Goal: Transaction & Acquisition: Purchase product/service

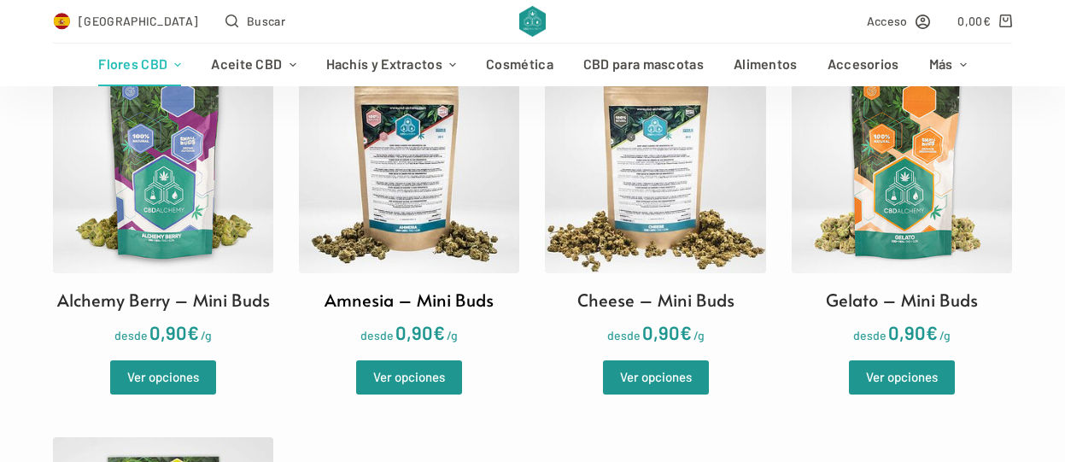
scroll to position [598, 0]
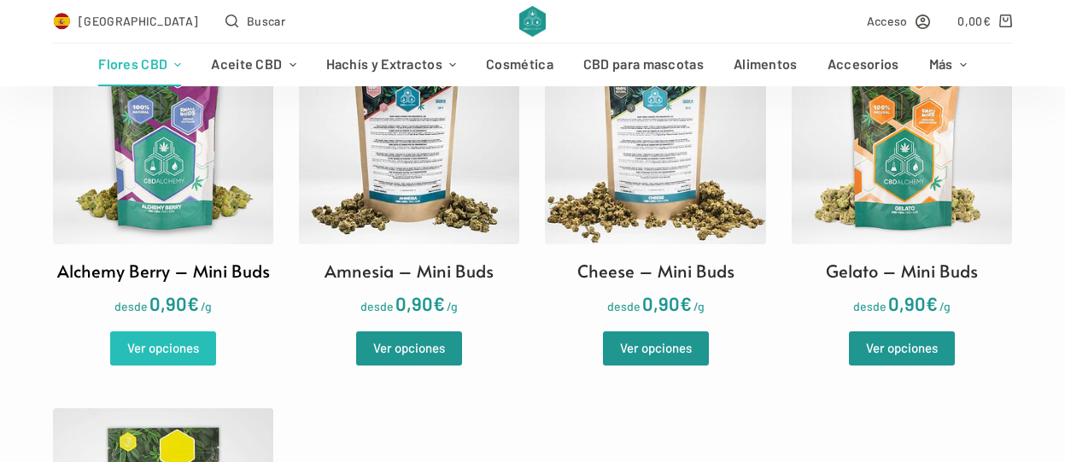
click at [167, 354] on link "Ver opciones" at bounding box center [163, 349] width 106 height 34
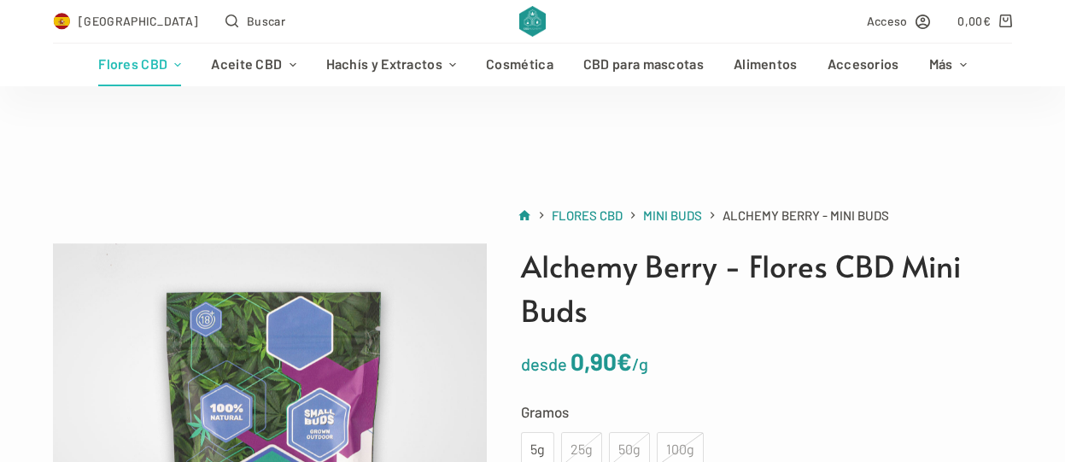
scroll to position [171, 0]
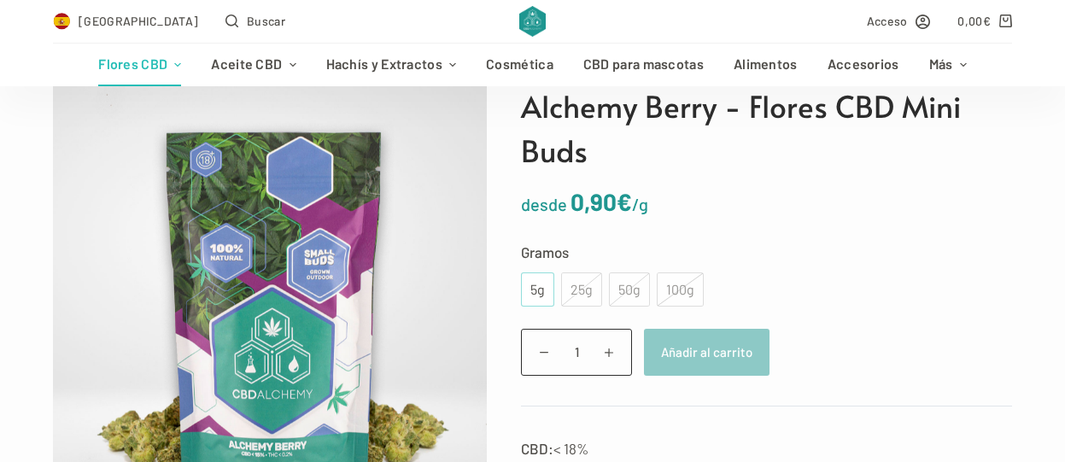
click at [537, 280] on div "5g" at bounding box center [537, 290] width 13 height 22
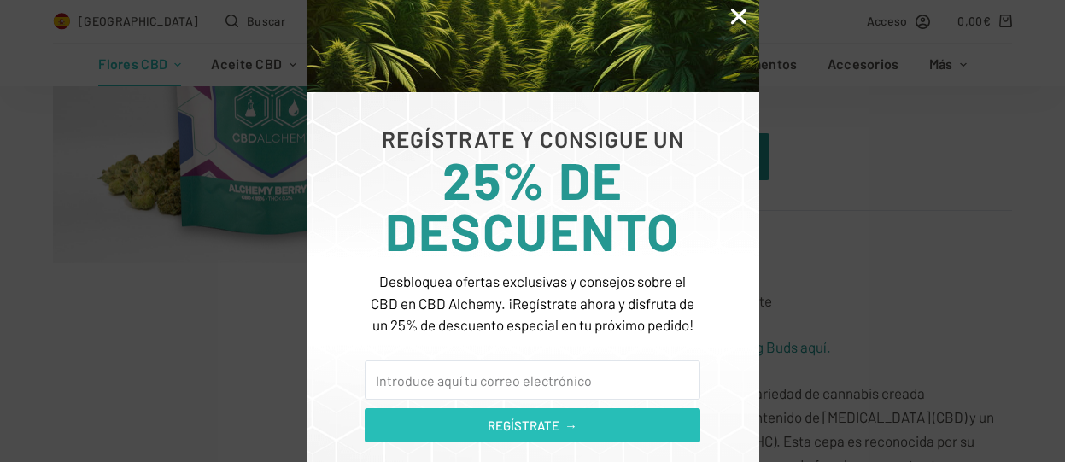
scroll to position [283, 0]
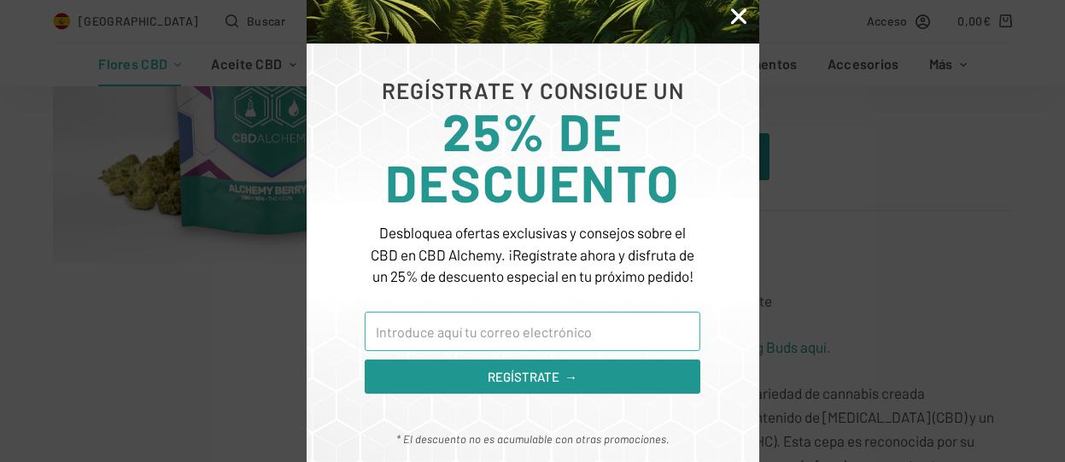
click at [502, 341] on input "Email" at bounding box center [532, 331] width 335 height 39
type input "canosandra844@outlook.es"
click at [365, 360] on button "REGÍSTRATE →" at bounding box center [532, 377] width 335 height 34
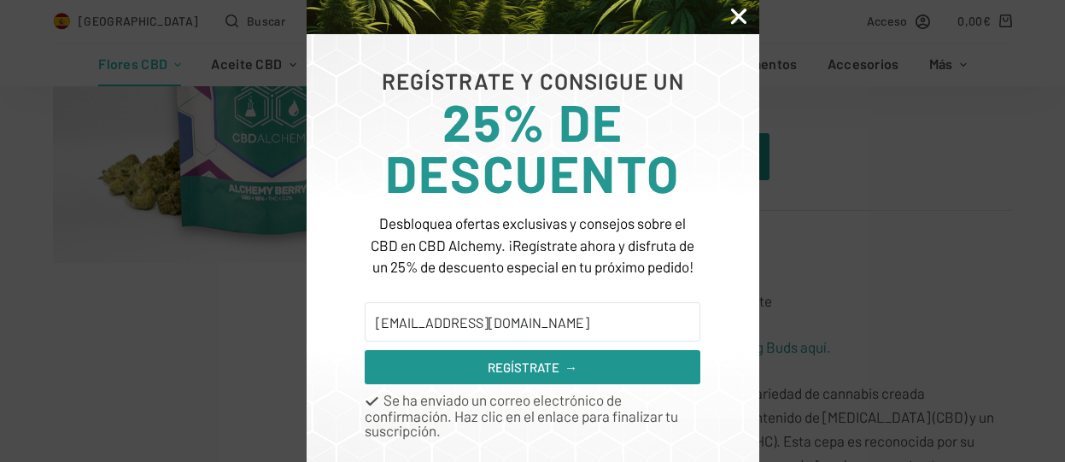
click at [733, 11] on icon "Close" at bounding box center [739, 16] width 22 height 22
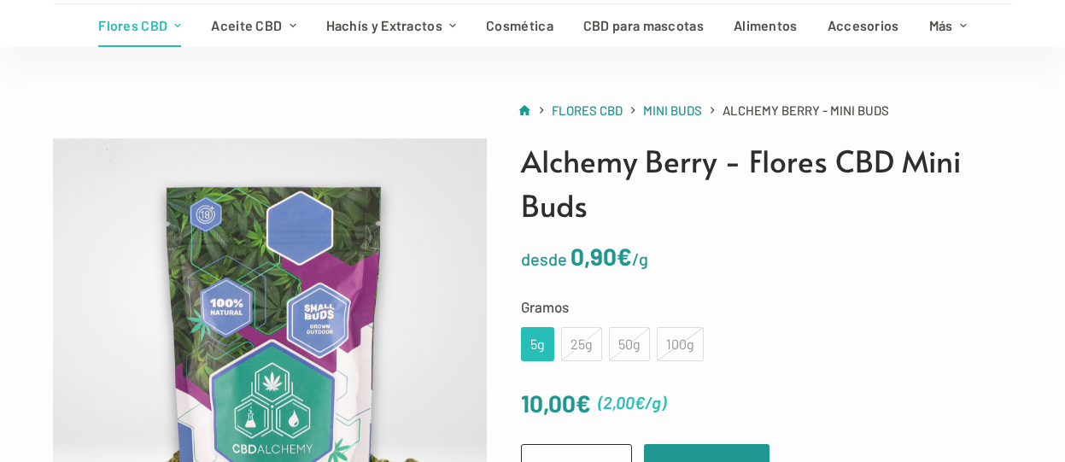
scroll to position [0, 0]
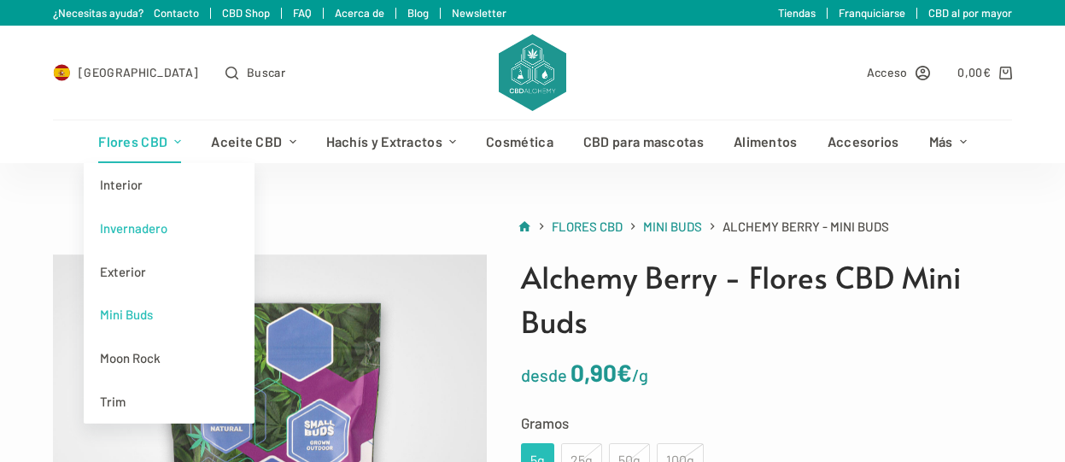
click at [151, 232] on link "Invernadero" at bounding box center [169, 229] width 171 height 44
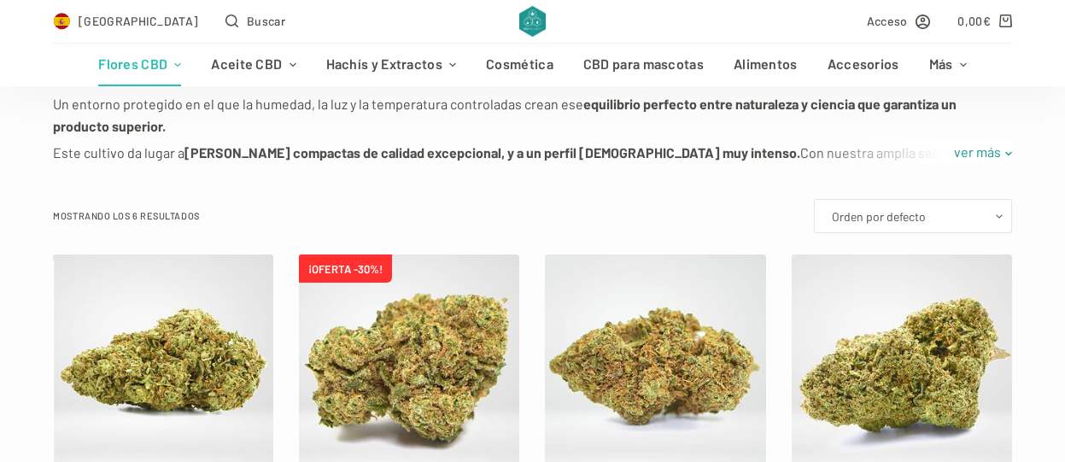
scroll to position [342, 0]
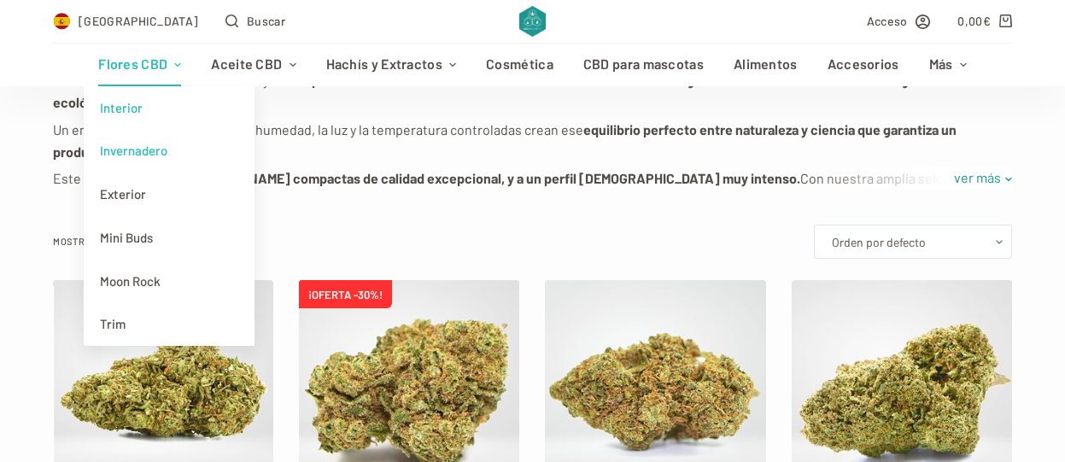
click at [141, 109] on link "Interior" at bounding box center [169, 108] width 171 height 44
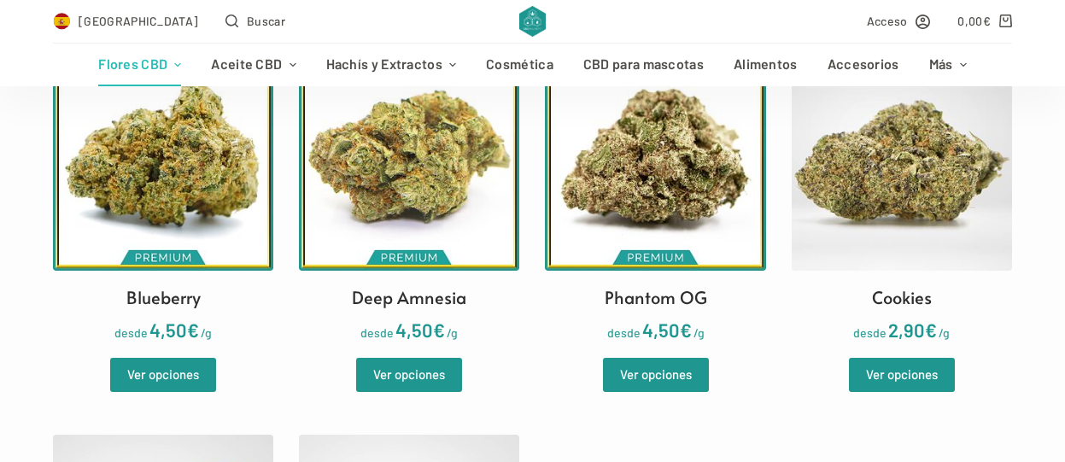
scroll to position [598, 0]
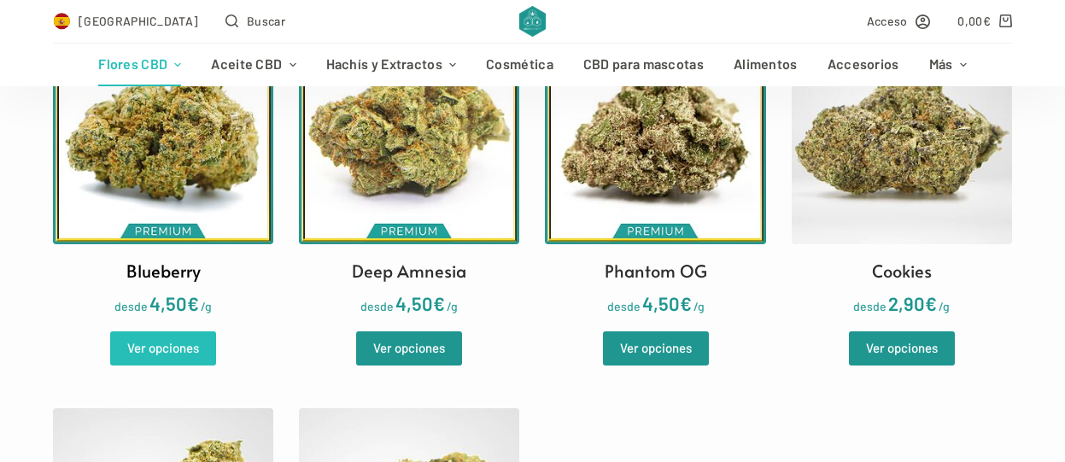
click at [173, 343] on link "Ver opciones" at bounding box center [163, 349] width 106 height 34
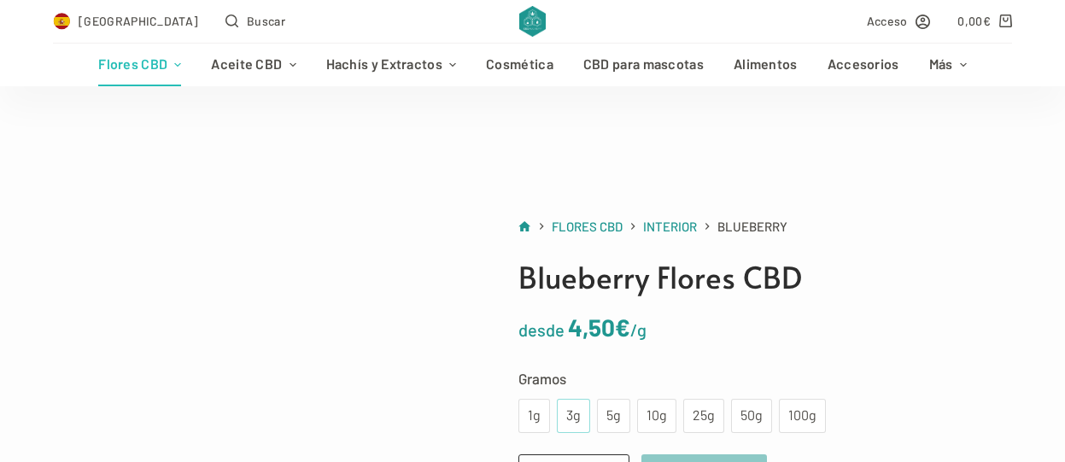
scroll to position [171, 0]
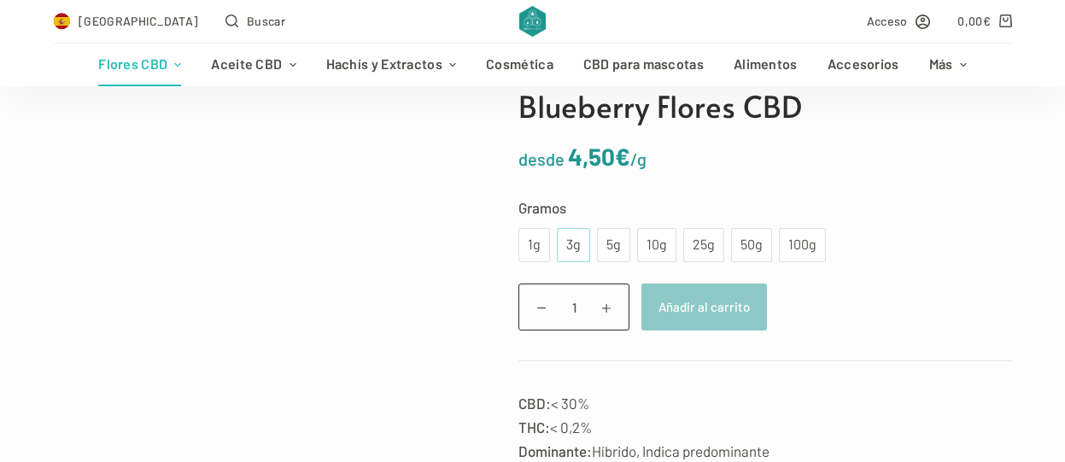
click at [567, 238] on div "3g" at bounding box center [573, 245] width 13 height 22
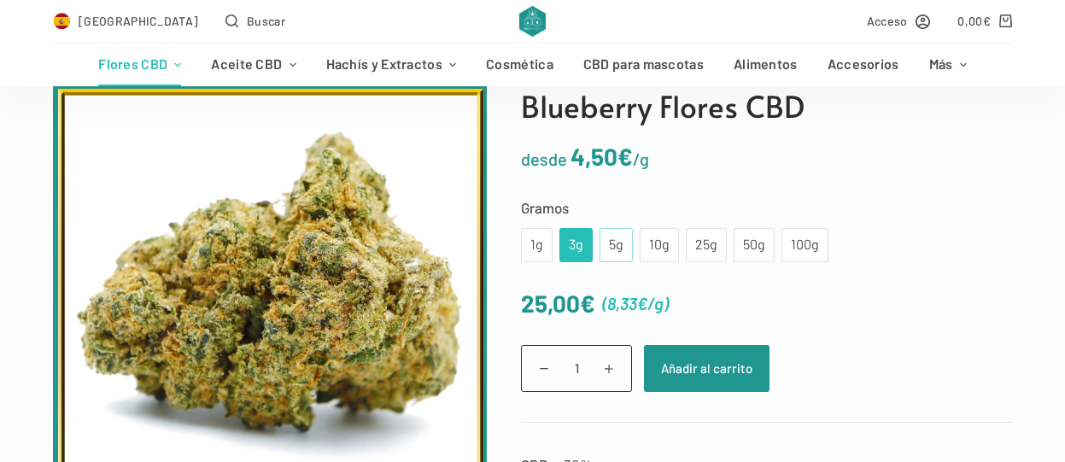
click at [610, 238] on div "5g" at bounding box center [616, 245] width 13 height 22
click at [531, 238] on div "1g" at bounding box center [536, 245] width 11 height 22
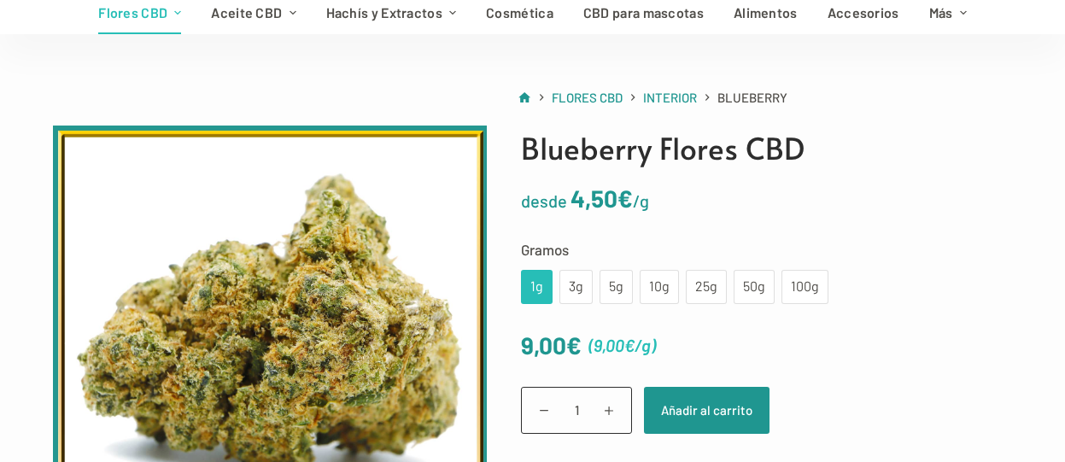
scroll to position [0, 0]
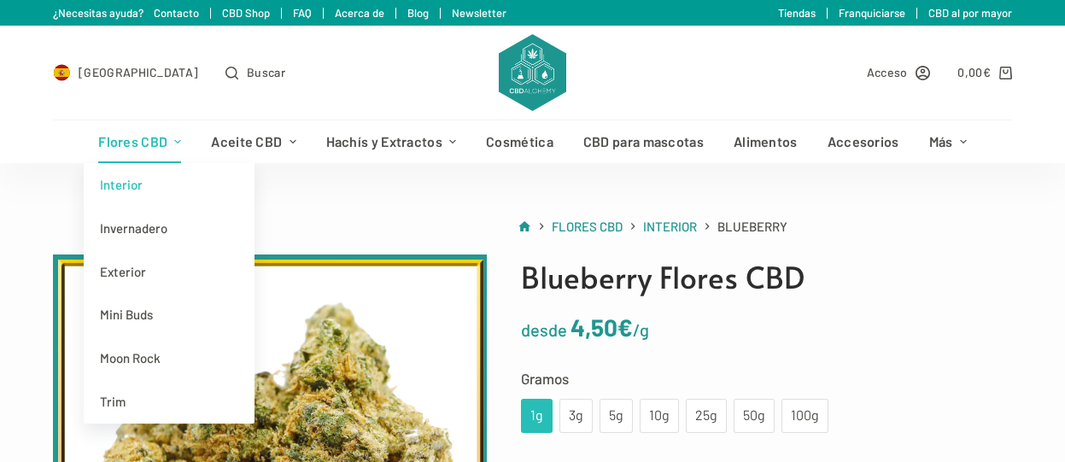
click at [131, 138] on link "Flores CBD" at bounding box center [140, 141] width 113 height 43
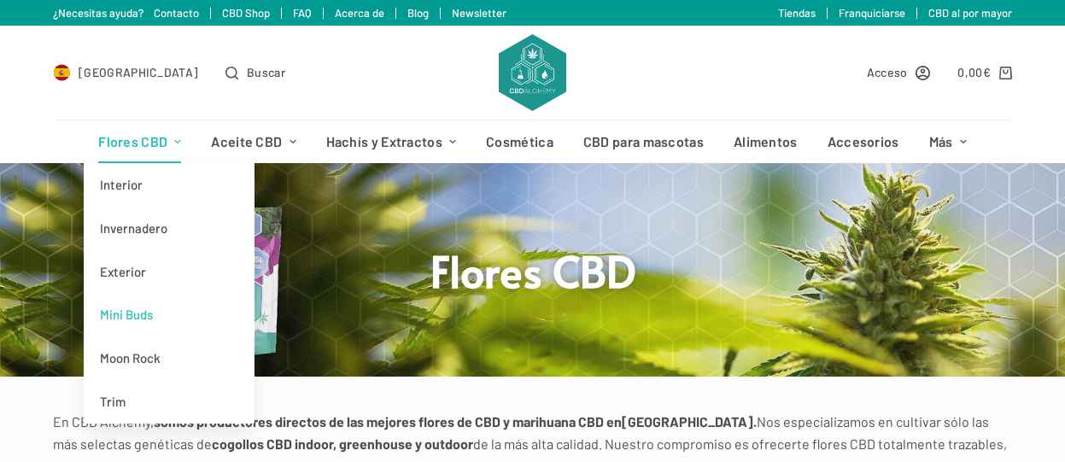
click at [137, 308] on link "Mini Buds" at bounding box center [169, 315] width 171 height 44
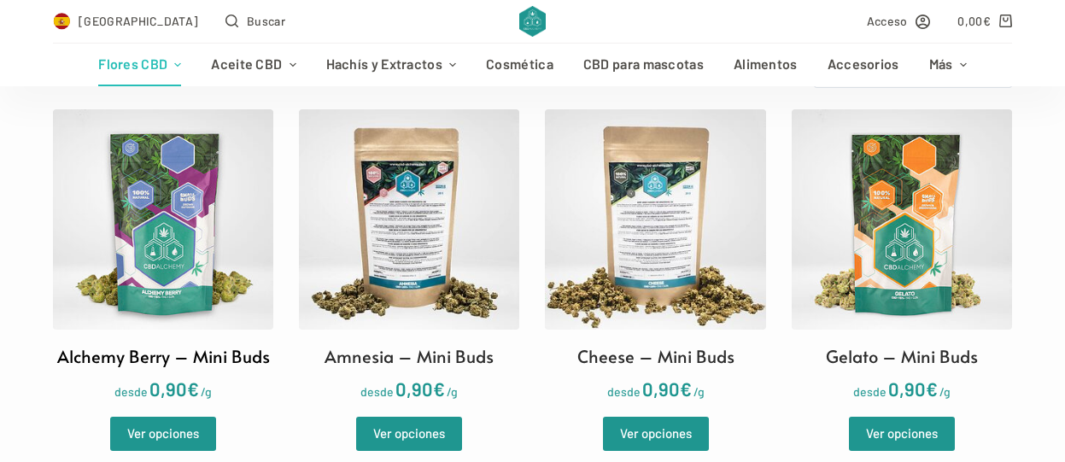
scroll to position [598, 0]
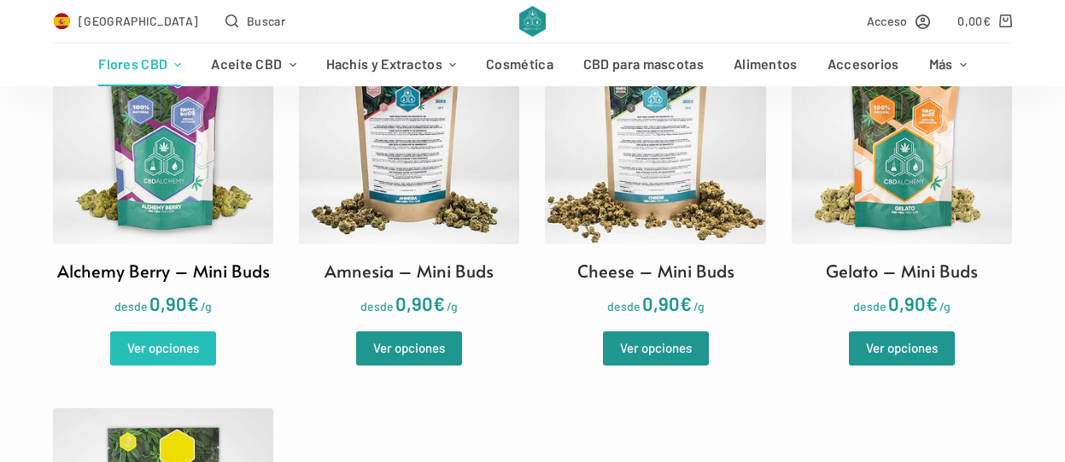
click at [166, 351] on link "Ver opciones" at bounding box center [163, 349] width 106 height 34
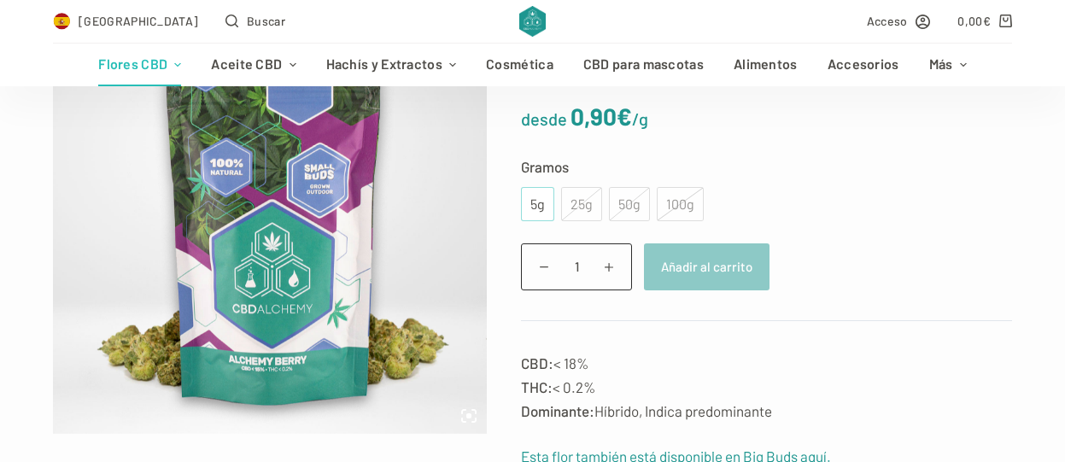
scroll to position [256, 0]
click at [536, 203] on div "5g" at bounding box center [537, 204] width 13 height 22
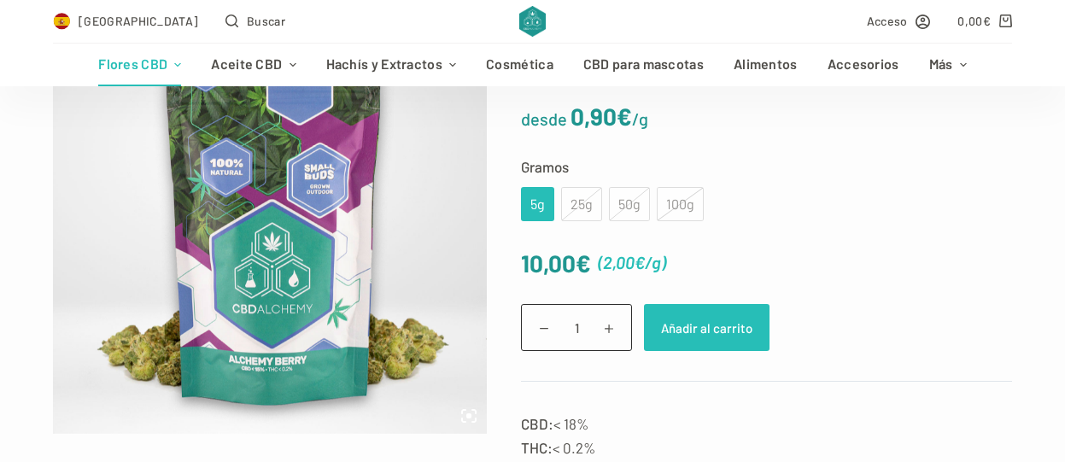
click at [735, 337] on button "Añadir al carrito" at bounding box center [707, 327] width 126 height 47
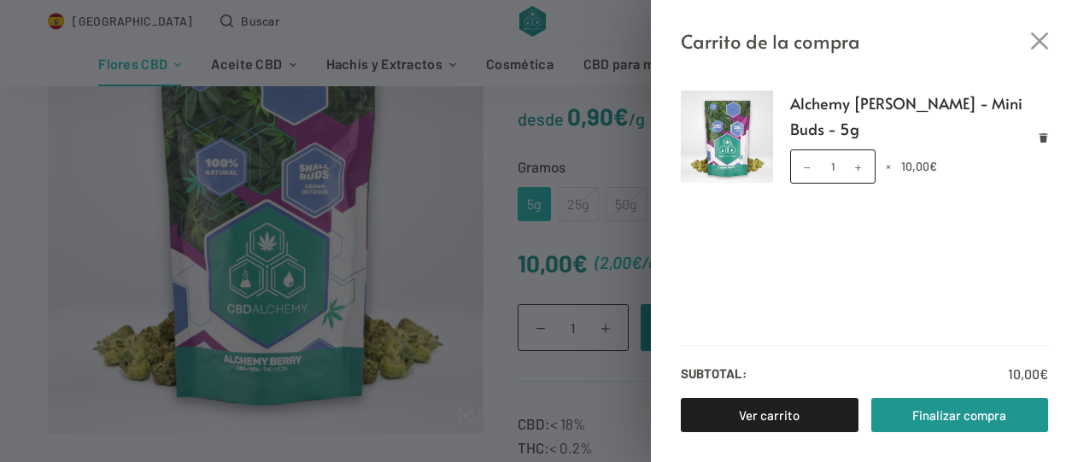
click at [126, 57] on div "Carrito de la compra Alchemy Berry - Mini Buds - 5g Alchemy Berry - Mini Buds -…" at bounding box center [539, 231] width 1078 height 462
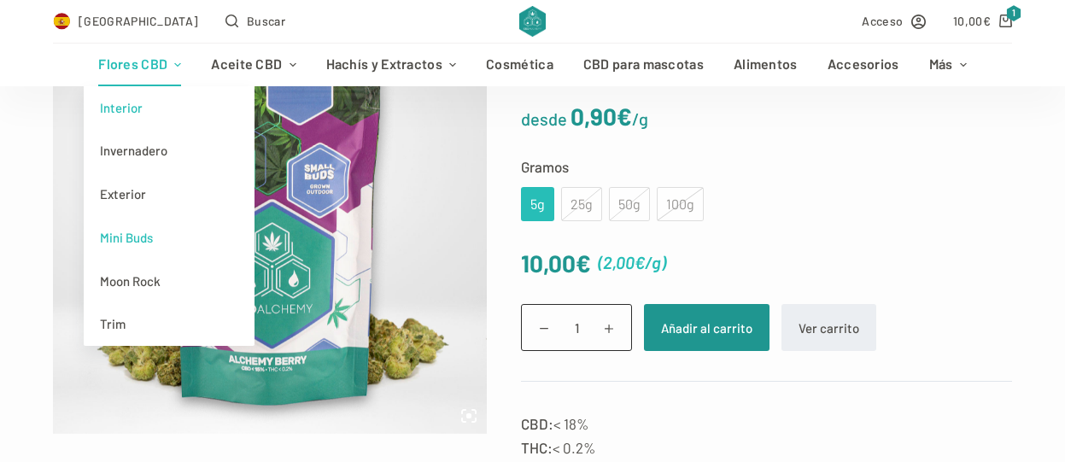
click at [130, 97] on link "Interior" at bounding box center [169, 108] width 171 height 44
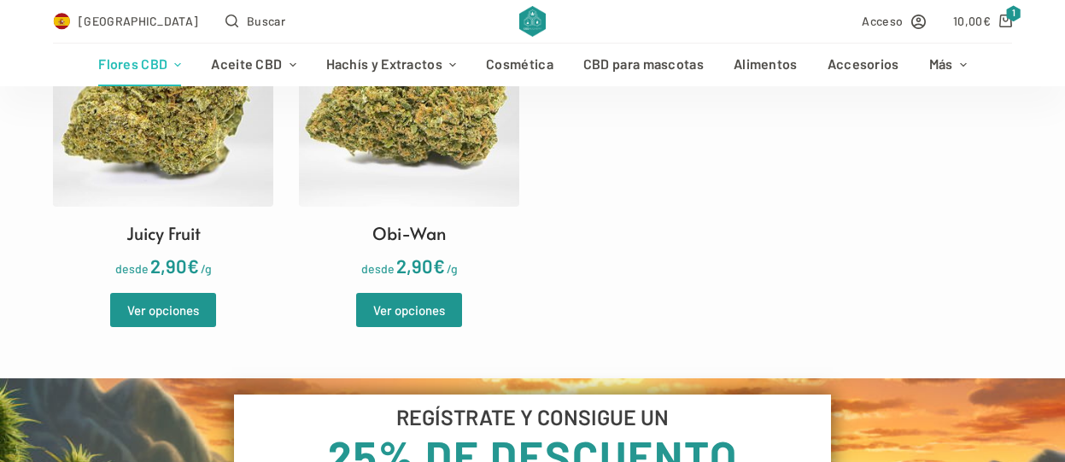
scroll to position [1025, 0]
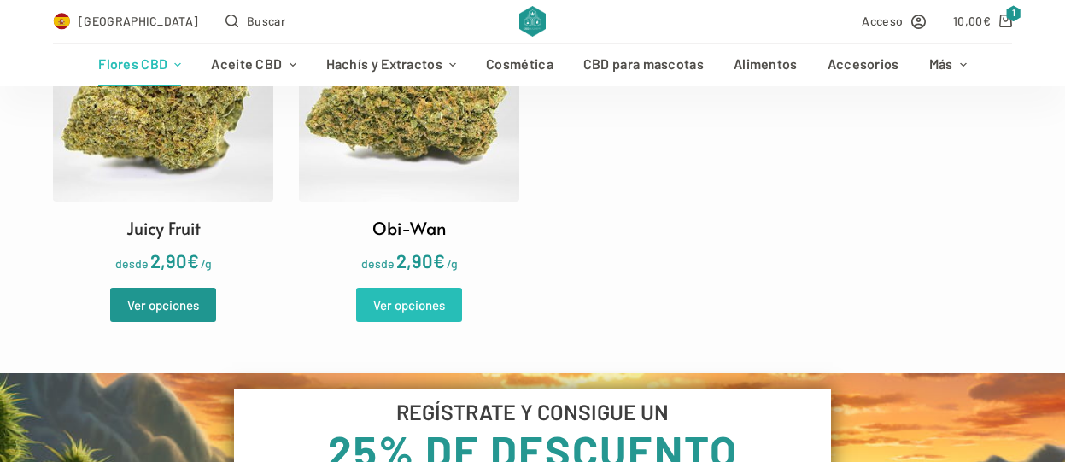
click at [406, 306] on link "Ver opciones" at bounding box center [409, 305] width 106 height 34
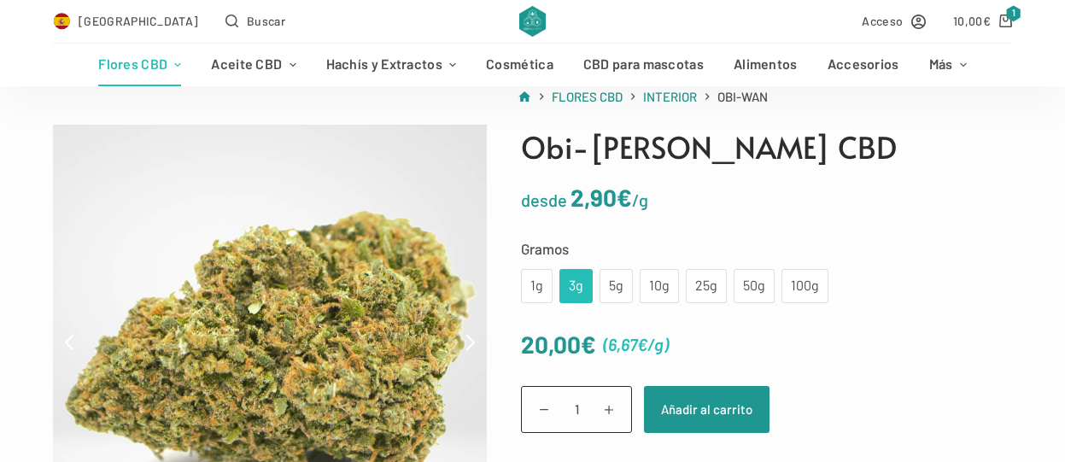
scroll to position [171, 0]
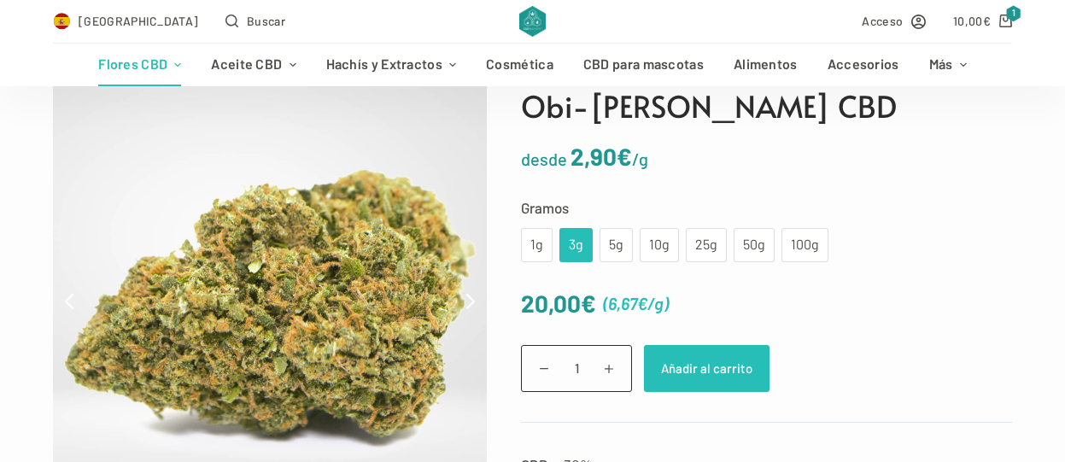
click at [687, 360] on button "Añadir al carrito" at bounding box center [707, 368] width 126 height 47
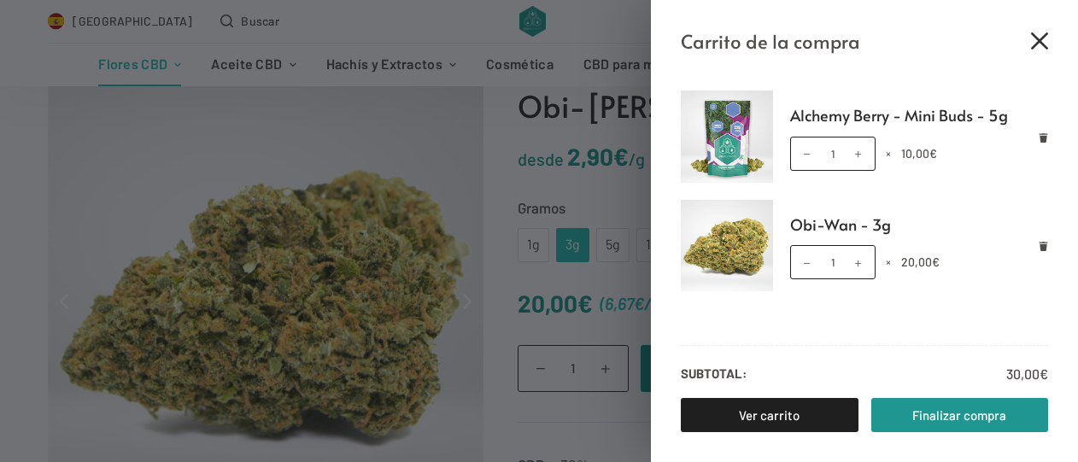
click at [1034, 41] on icon "Cerrar el cajón del carrito" at bounding box center [1039, 40] width 17 height 17
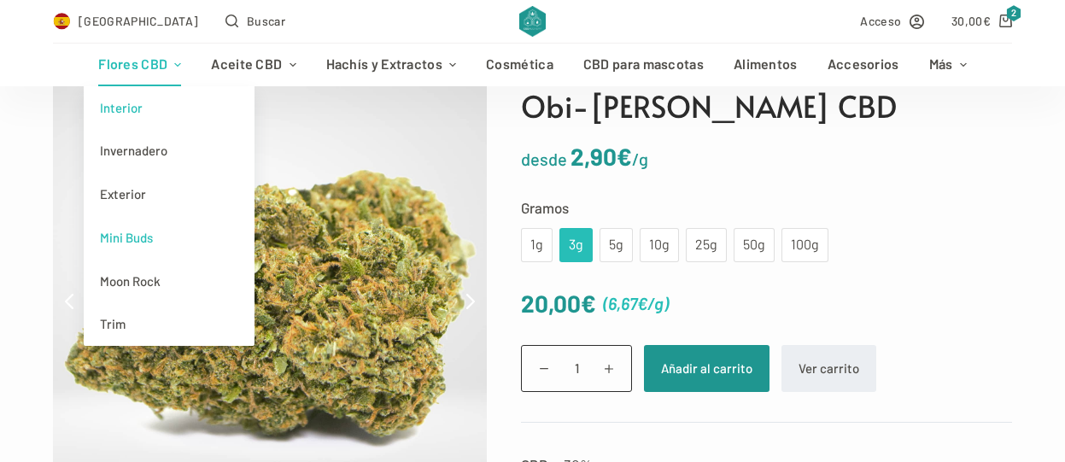
click at [150, 237] on link "Mini Buds" at bounding box center [169, 238] width 171 height 44
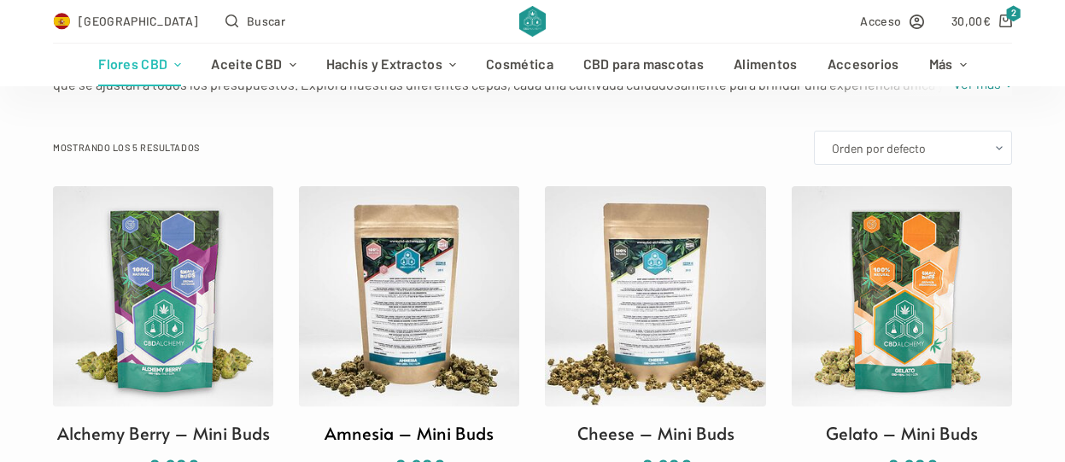
scroll to position [427, 0]
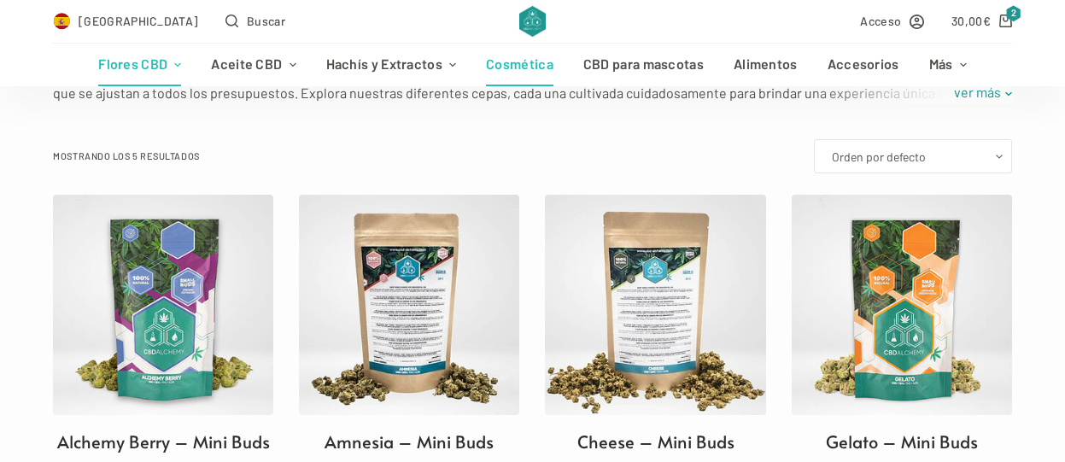
click at [525, 63] on link "Cosmética" at bounding box center [520, 65] width 97 height 43
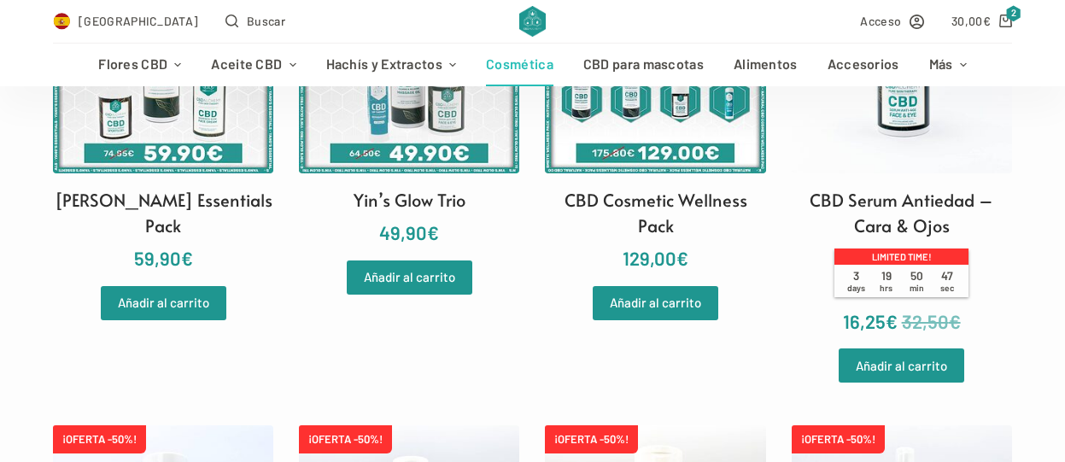
scroll to position [513, 0]
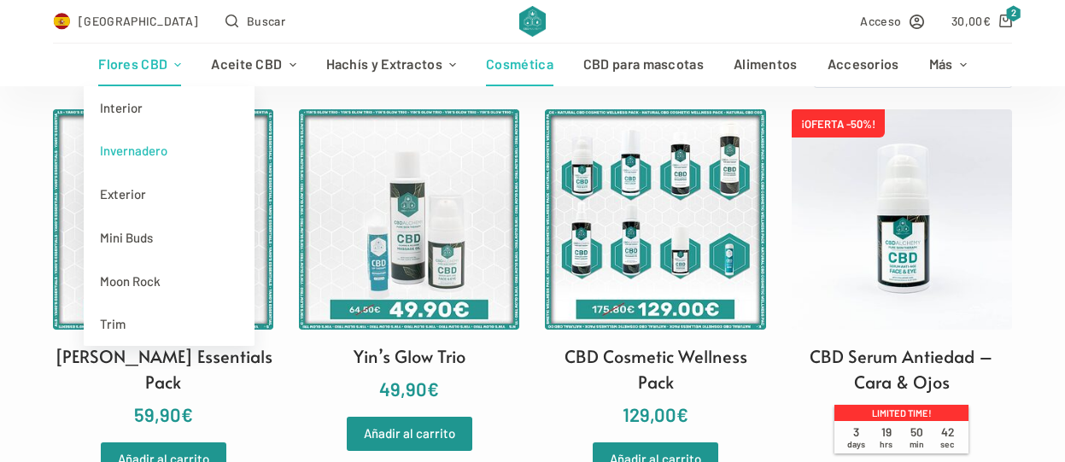
click at [148, 153] on link "Invernadero" at bounding box center [169, 151] width 171 height 44
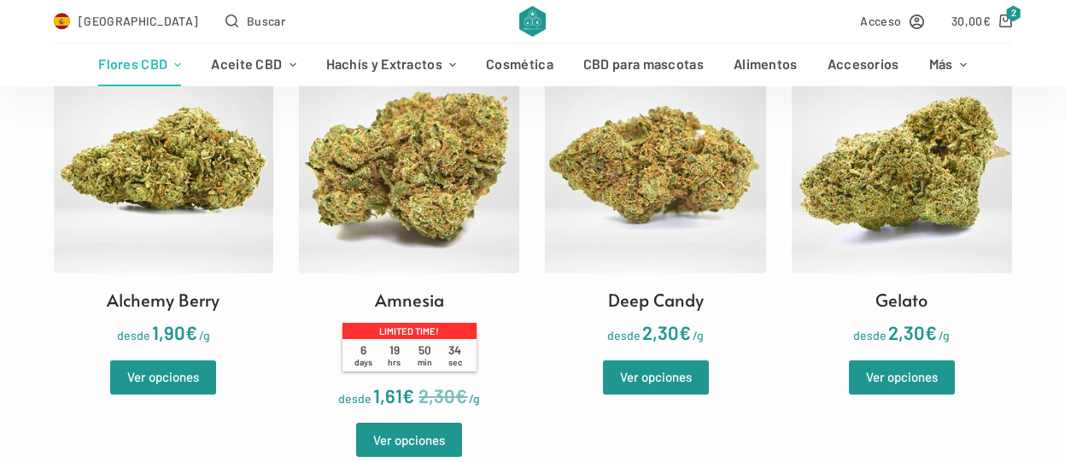
scroll to position [598, 0]
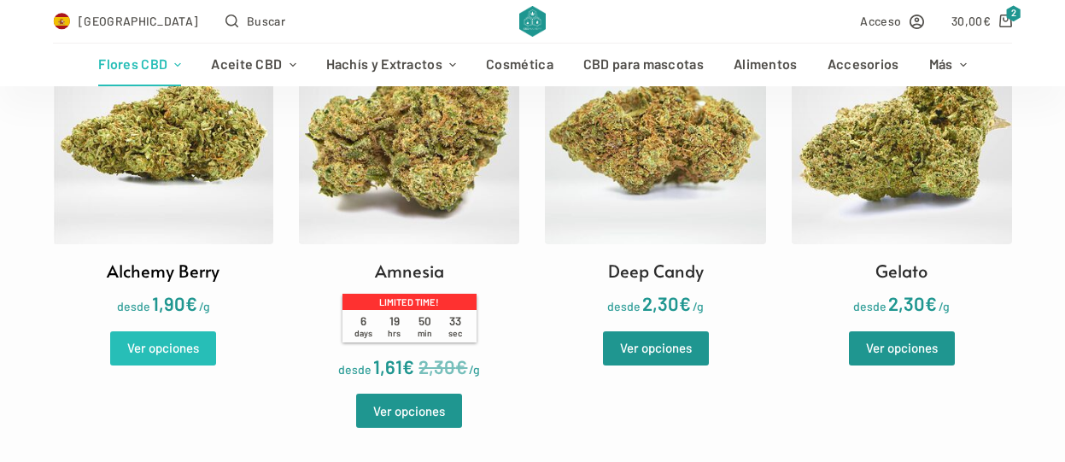
click at [177, 350] on link "Ver opciones" at bounding box center [163, 349] width 106 height 34
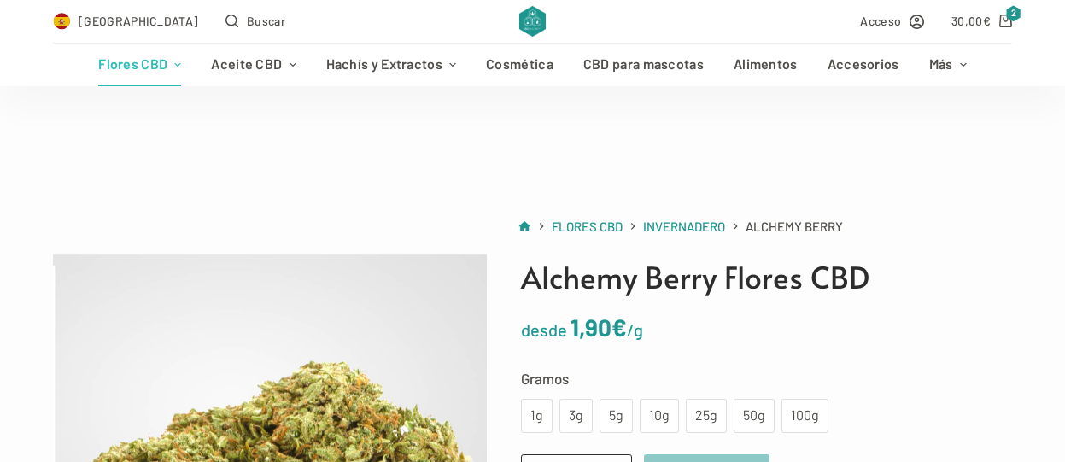
click at [574, 405] on div "3g" at bounding box center [576, 416] width 13 height 22
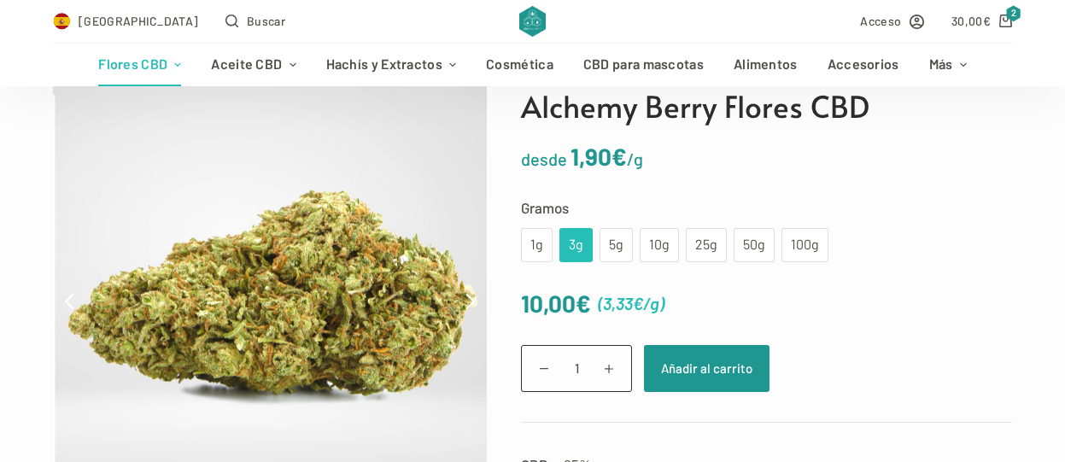
scroll to position [171, 0]
click at [617, 240] on div "5g" at bounding box center [616, 245] width 13 height 22
click at [532, 238] on div "1g" at bounding box center [536, 245] width 11 height 22
click at [574, 240] on div "3g" at bounding box center [576, 245] width 13 height 22
click at [700, 367] on button "Añadir al carrito" at bounding box center [707, 368] width 126 height 47
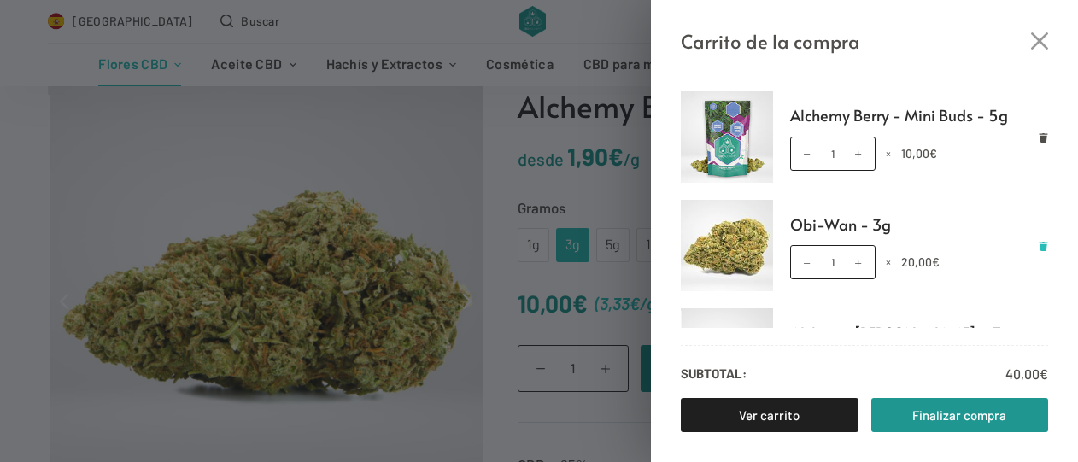
click at [1040, 242] on icon "Eliminar Obi-Wan - 3g del carrito" at bounding box center [1044, 246] width 9 height 9
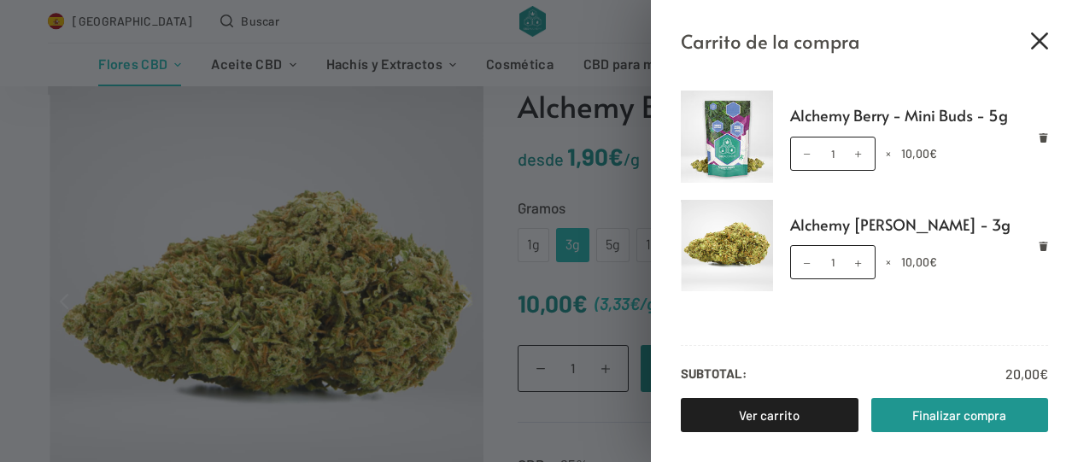
click at [1042, 38] on icon "Cerrar el cajón del carrito" at bounding box center [1039, 40] width 17 height 17
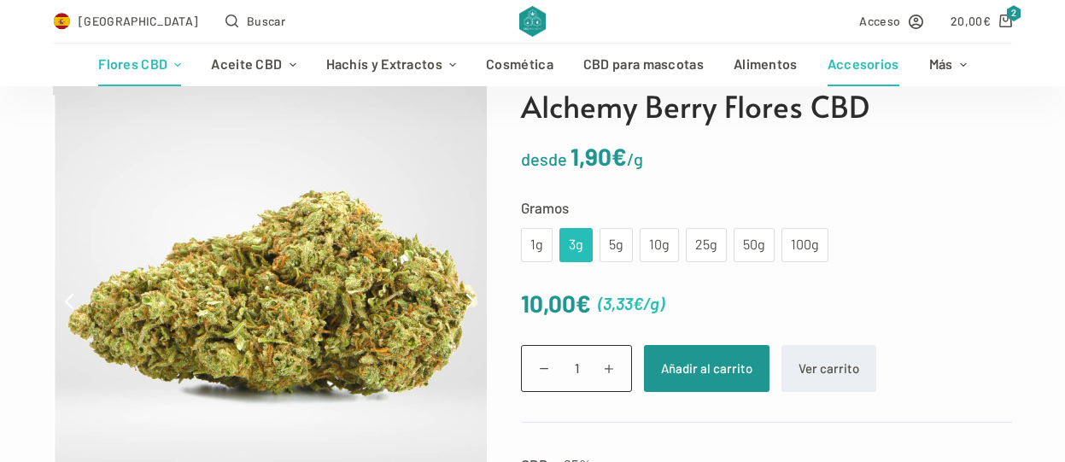
click at [872, 64] on link "Accesorios" at bounding box center [864, 65] width 102 height 43
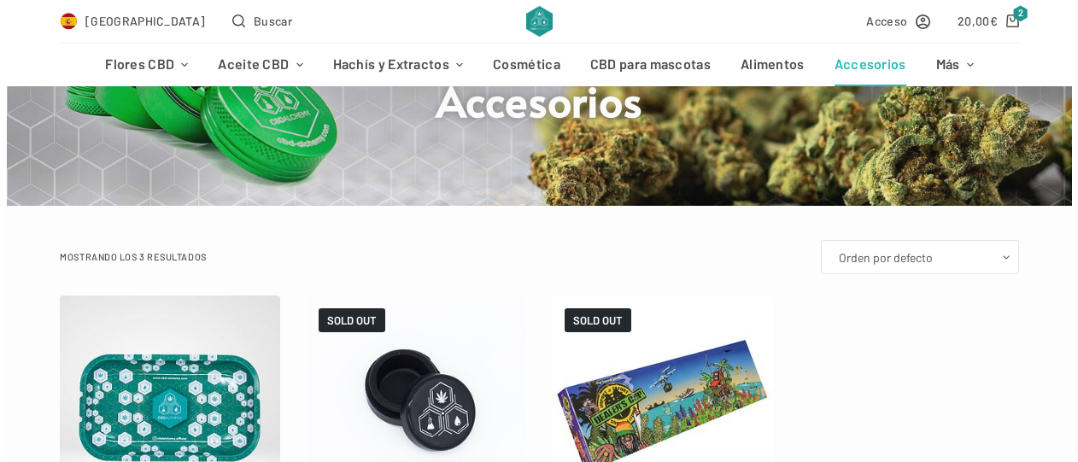
scroll to position [427, 0]
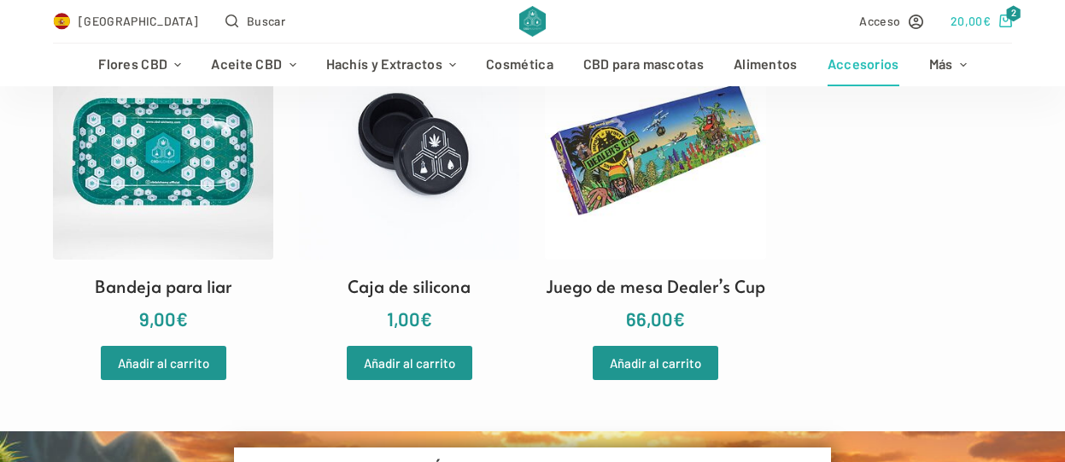
click at [989, 16] on span "€" at bounding box center [987, 21] width 8 height 15
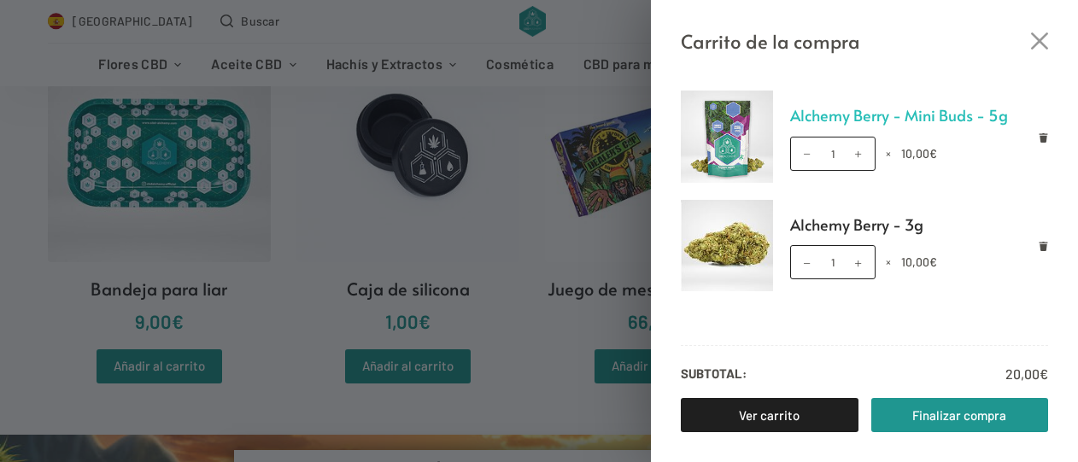
click at [833, 106] on link "Alchemy Berry - Mini Buds - 5g" at bounding box center [919, 116] width 259 height 26
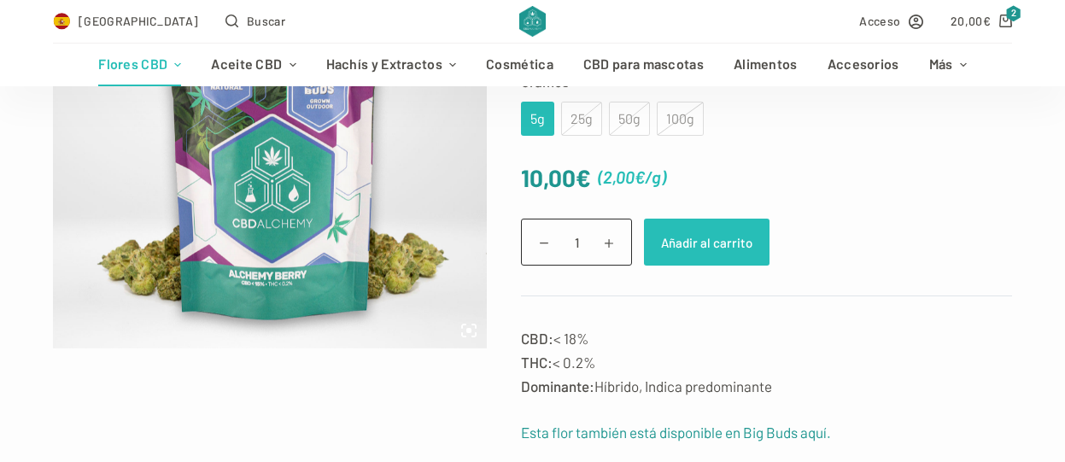
scroll to position [342, 0]
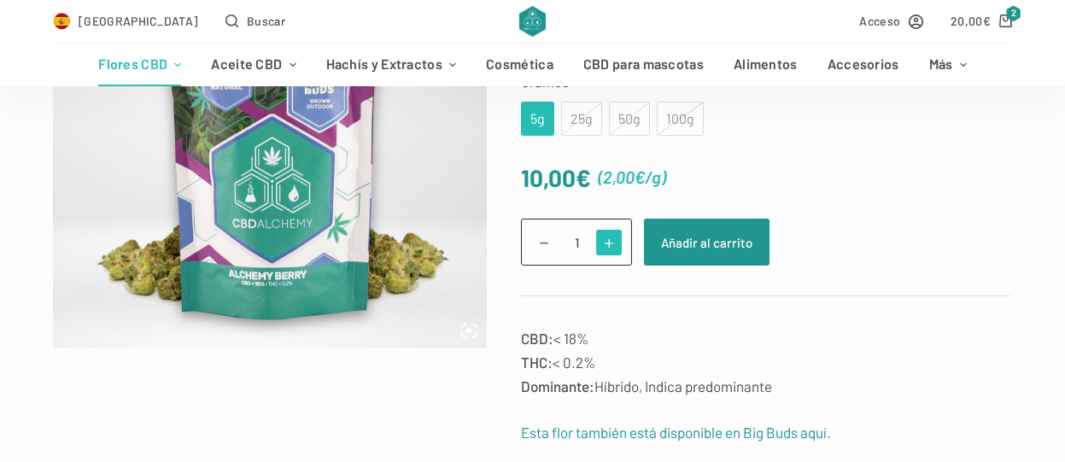
click at [606, 238] on span at bounding box center [609, 243] width 26 height 26
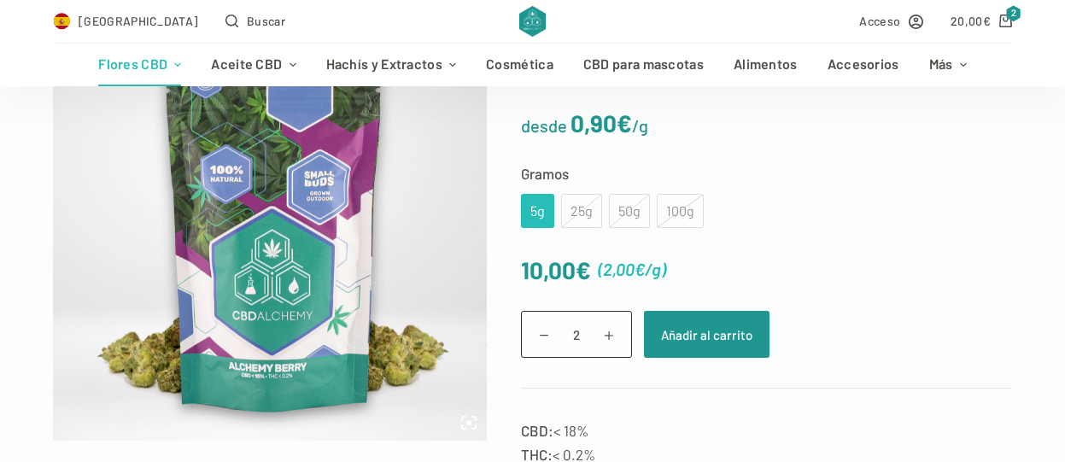
scroll to position [256, 0]
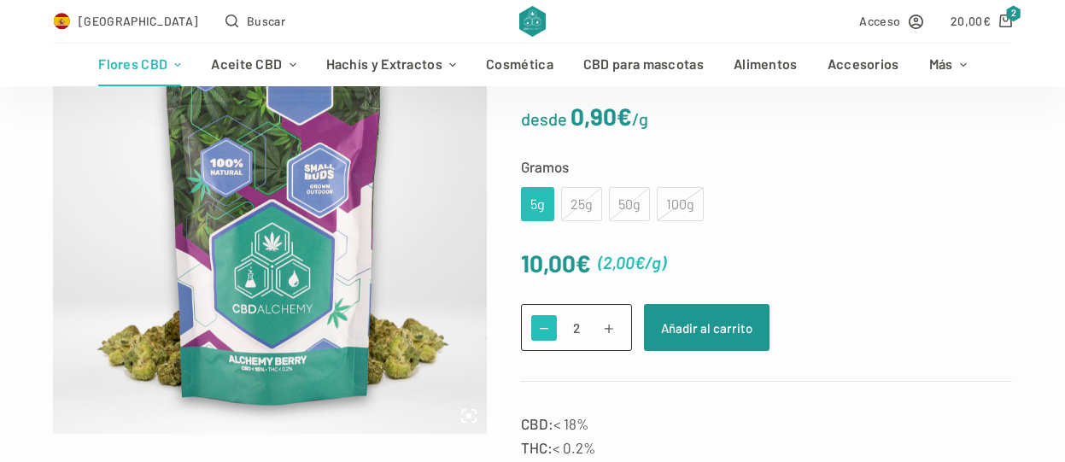
click at [542, 326] on span at bounding box center [544, 328] width 26 height 26
type input "1"
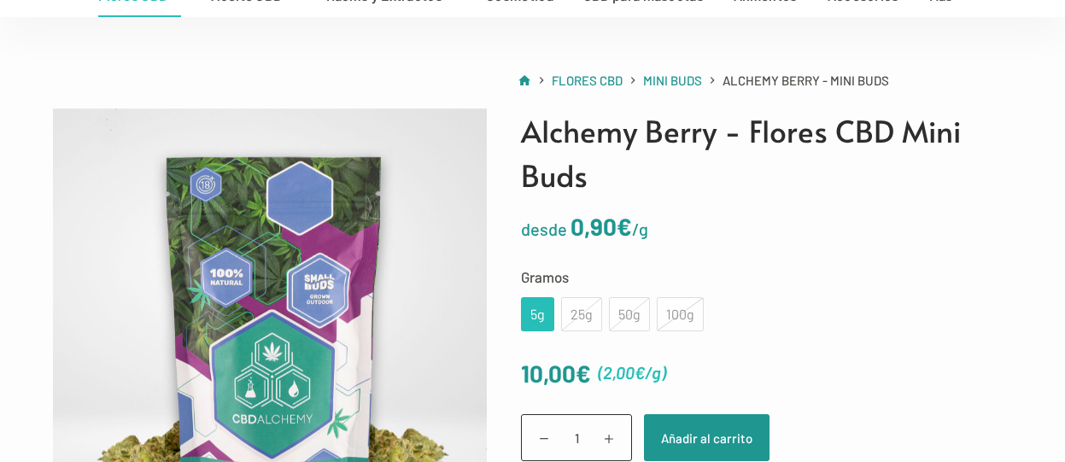
scroll to position [0, 0]
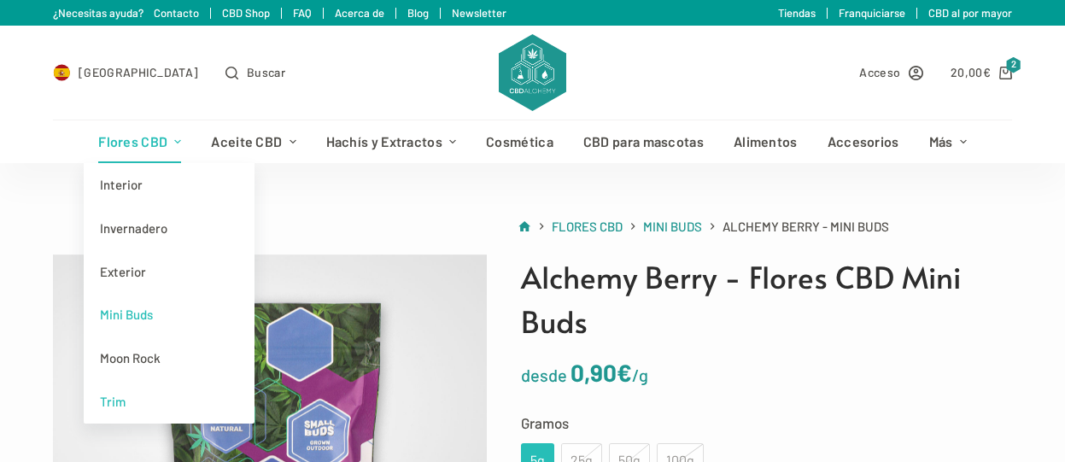
click at [120, 396] on link "Trim" at bounding box center [169, 402] width 171 height 44
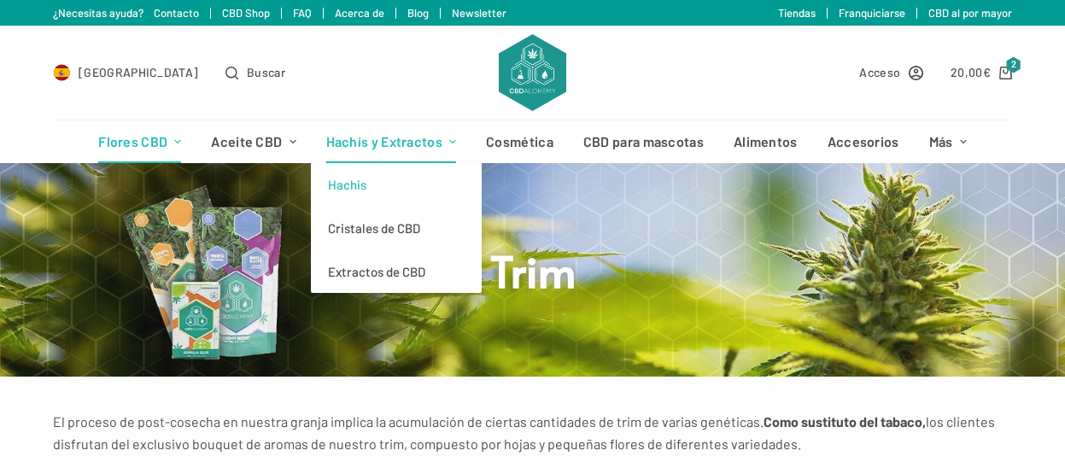
click at [364, 185] on link "Hachis" at bounding box center [396, 185] width 171 height 44
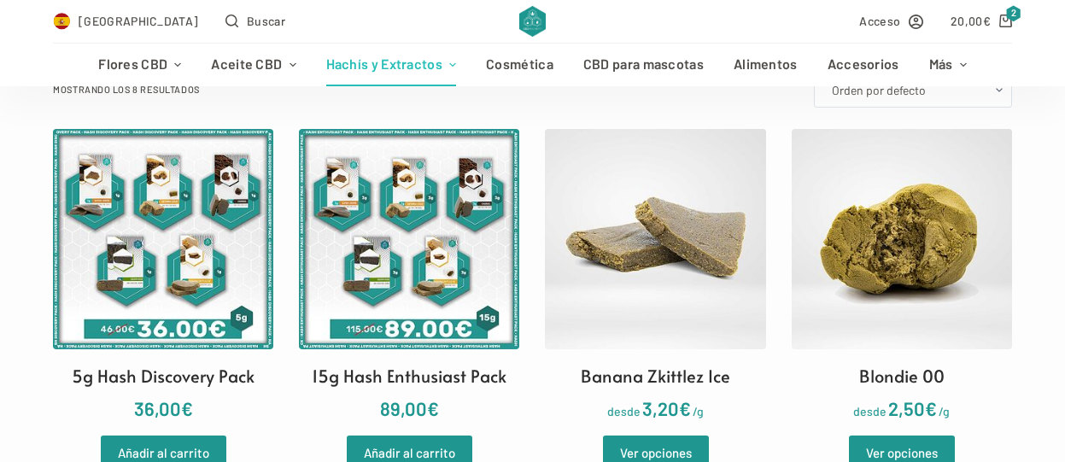
scroll to position [598, 0]
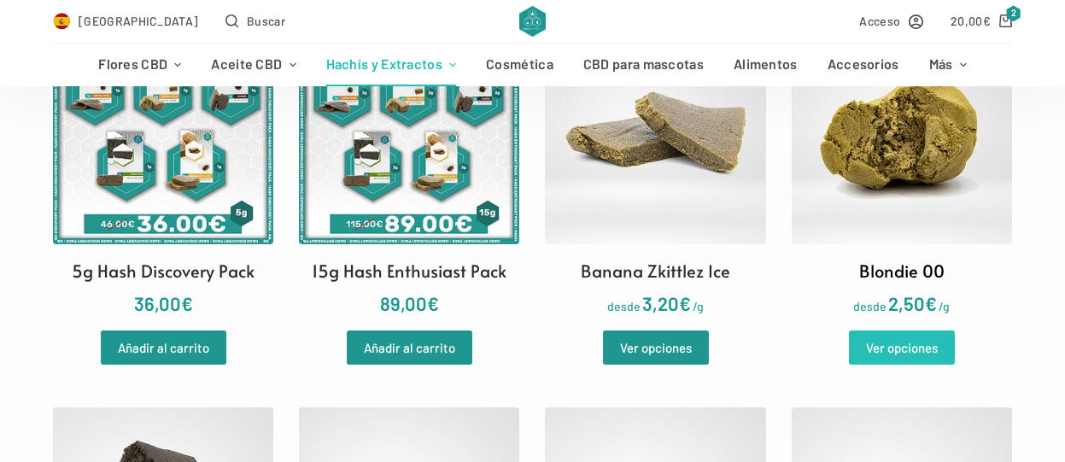
click at [895, 331] on link "Ver opciones" at bounding box center [902, 348] width 106 height 34
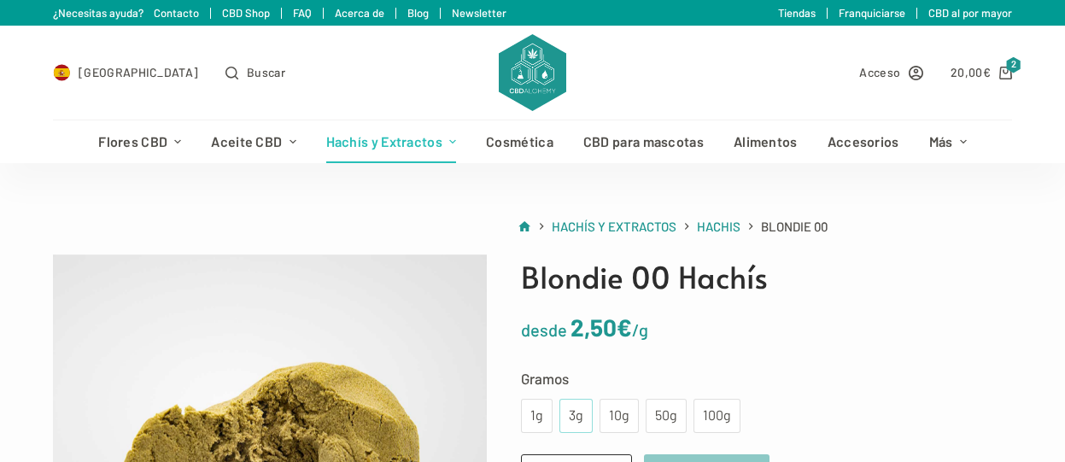
click at [575, 412] on div "3g" at bounding box center [576, 416] width 13 height 22
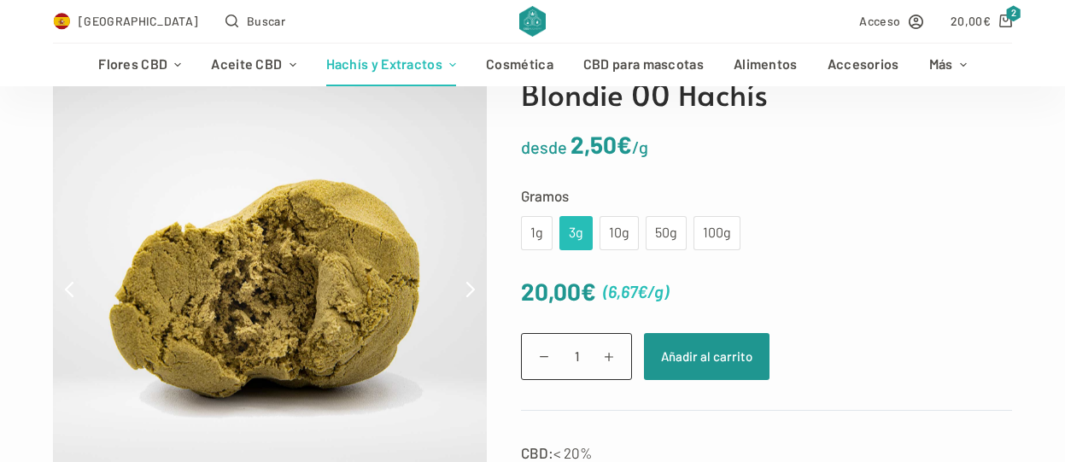
scroll to position [85, 0]
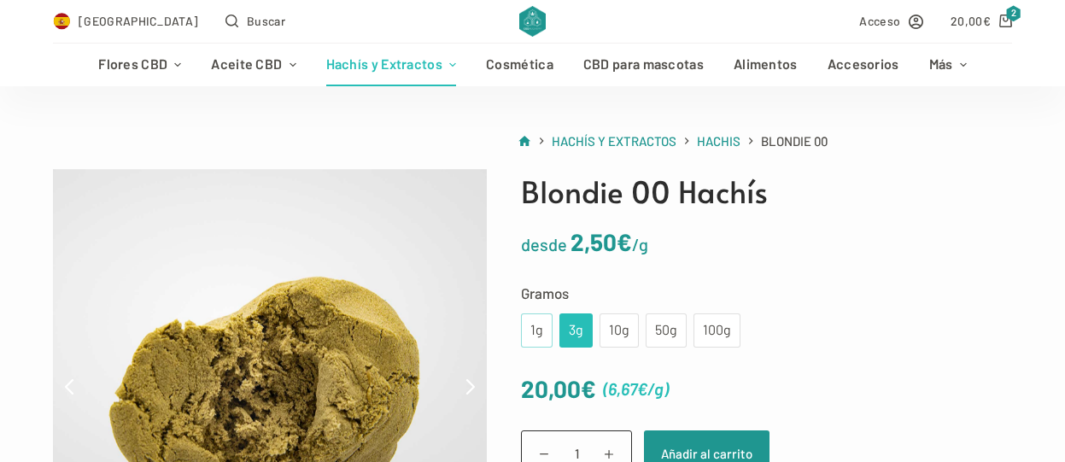
click at [536, 328] on div "1g" at bounding box center [536, 331] width 11 height 22
click at [572, 318] on div "3g" at bounding box center [576, 331] width 33 height 34
click at [613, 326] on div "10g" at bounding box center [619, 331] width 19 height 22
click at [521, 326] on div "1g" at bounding box center [537, 331] width 32 height 34
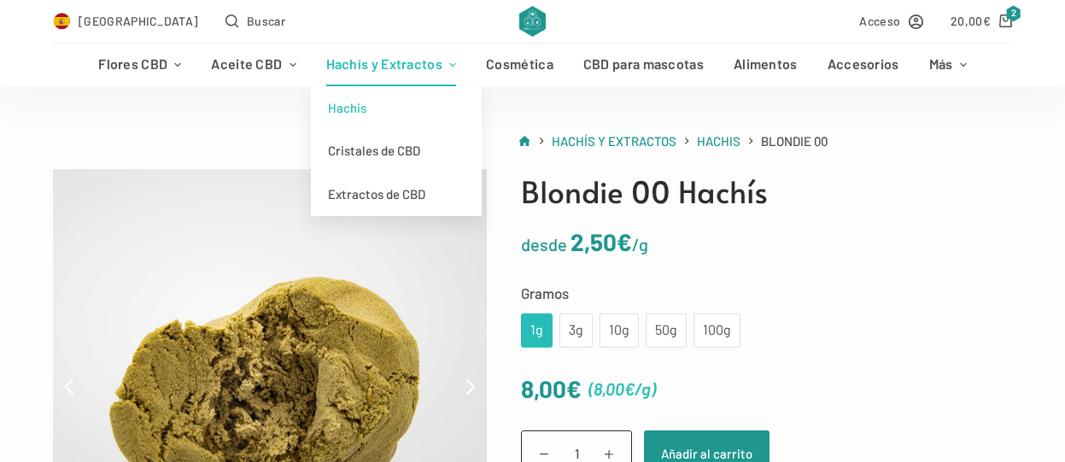
click at [346, 114] on link "Hachis" at bounding box center [396, 108] width 171 height 44
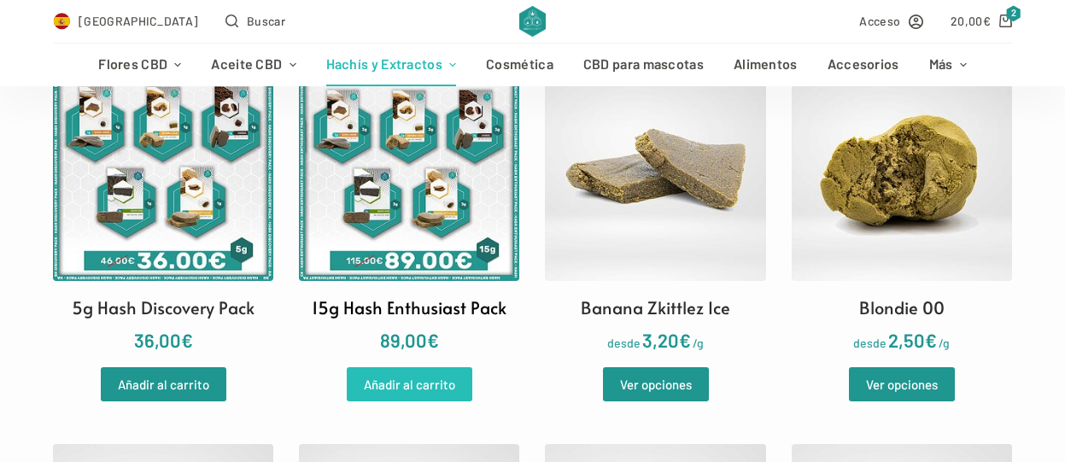
scroll to position [598, 0]
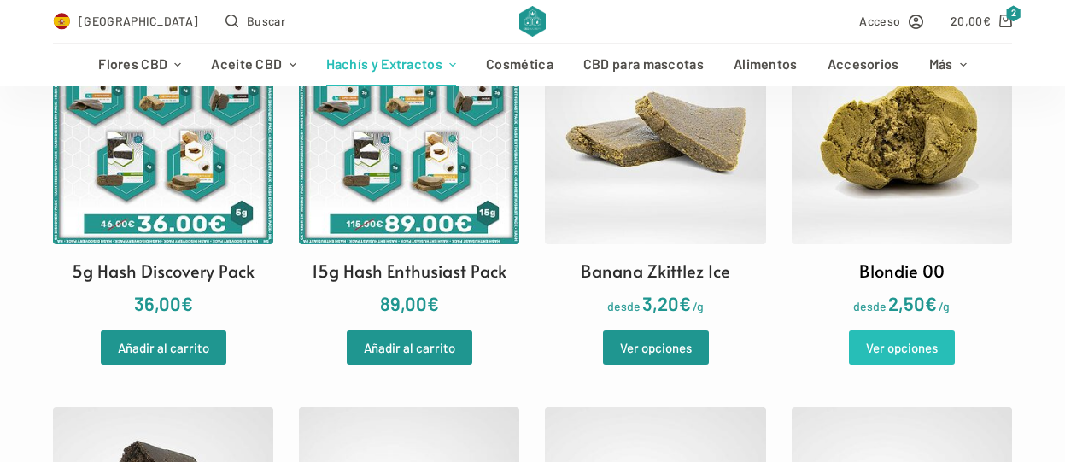
click at [881, 331] on link "Ver opciones" at bounding box center [902, 348] width 106 height 34
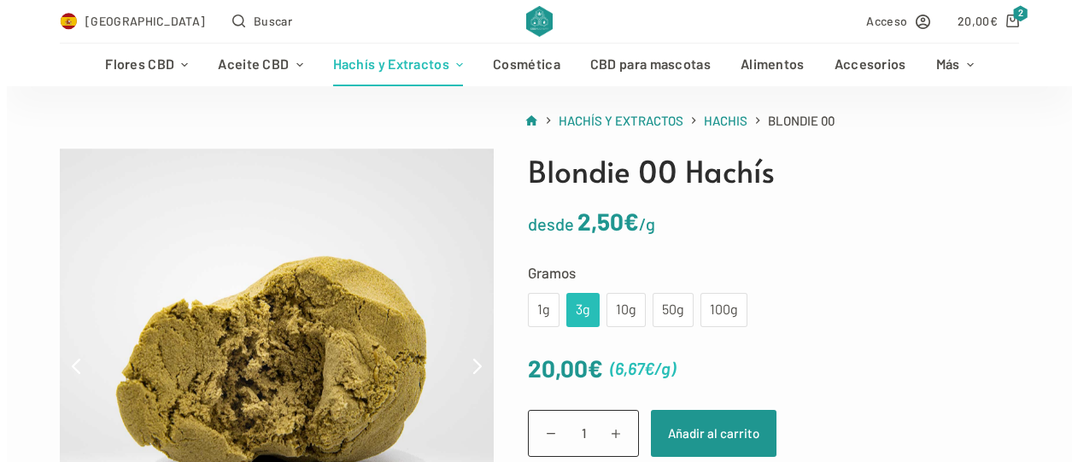
scroll to position [171, 0]
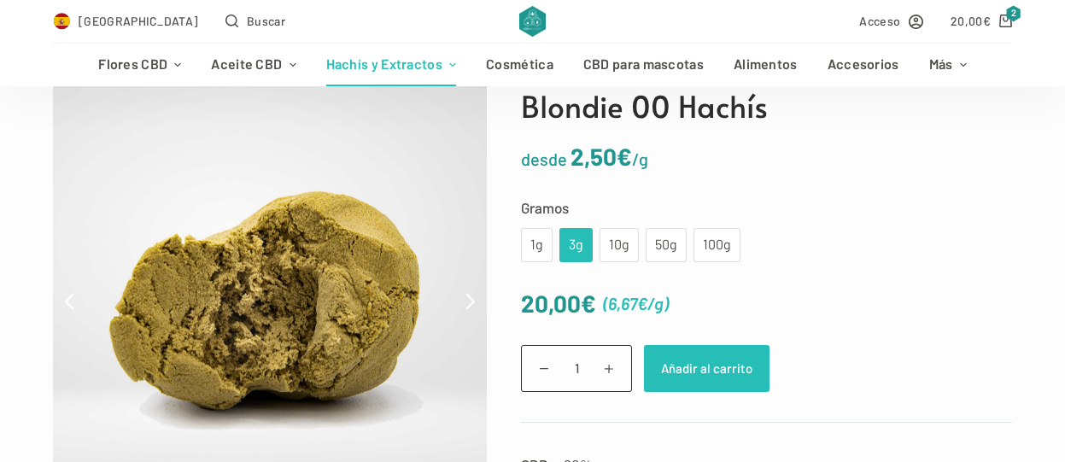
click at [705, 362] on button "Añadir al carrito" at bounding box center [707, 368] width 126 height 47
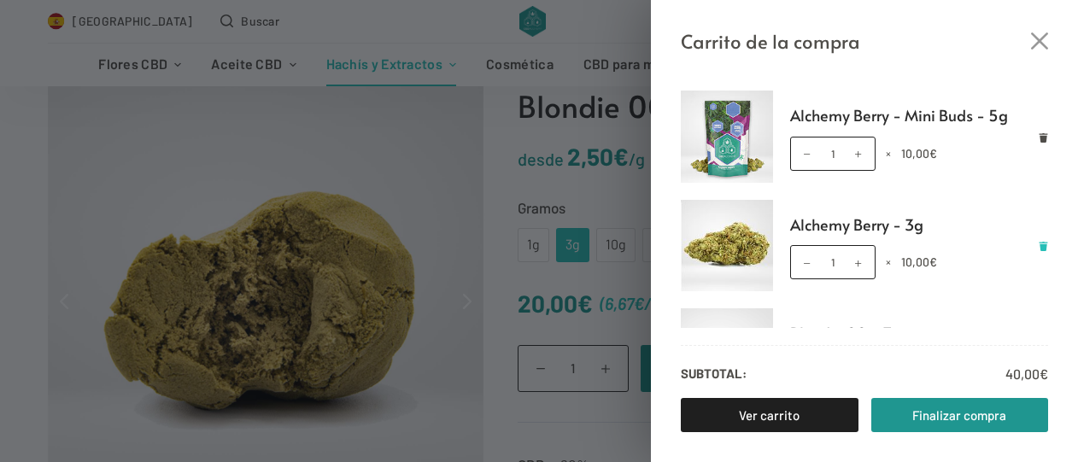
click at [1040, 244] on icon "Eliminar Alchemy Berry - 3g del carrito" at bounding box center [1044, 246] width 9 height 9
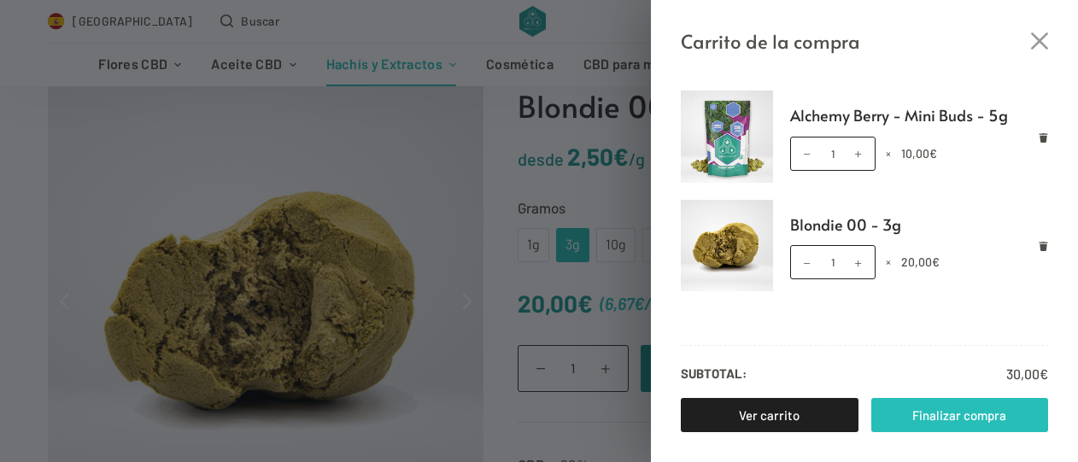
click at [915, 405] on link "Finalizar compra" at bounding box center [961, 415] width 178 height 34
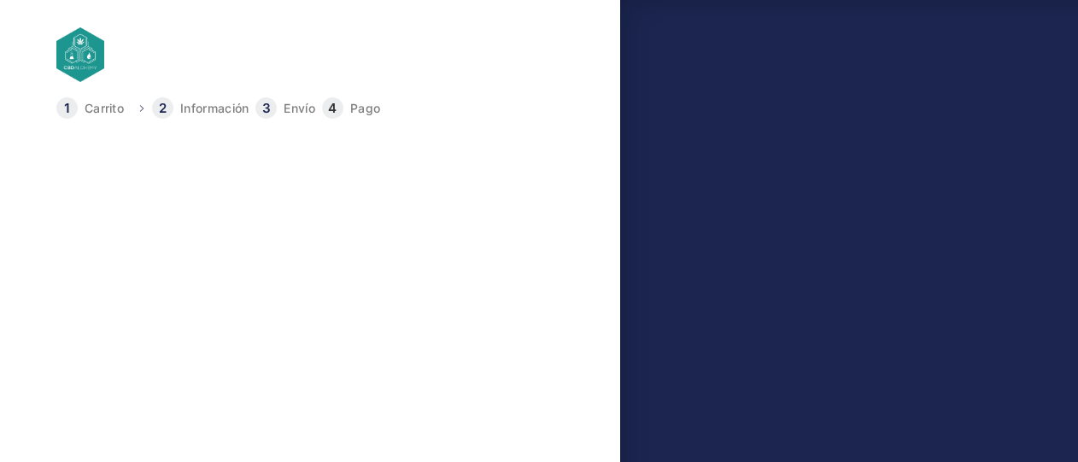
select select "B"
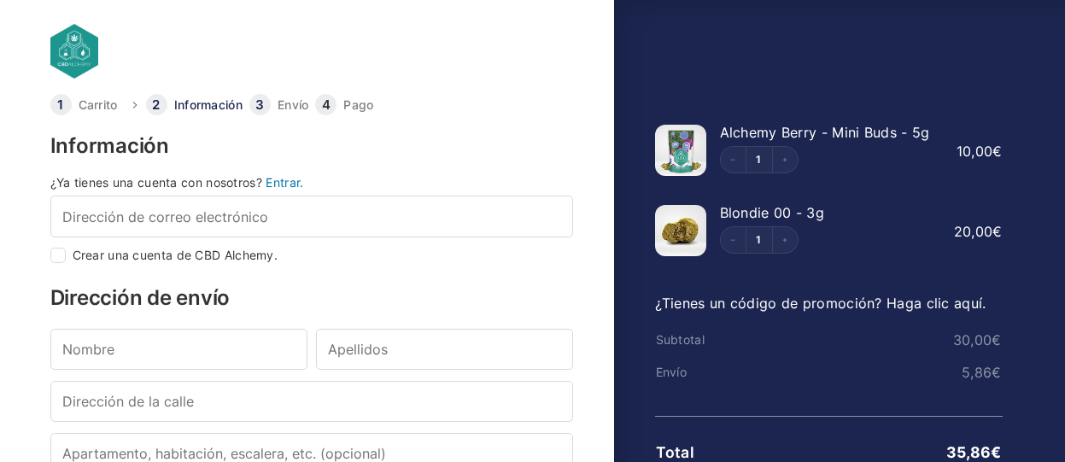
scroll to position [3, 0]
click at [361, 103] on link "Pago" at bounding box center [358, 106] width 30 height 12
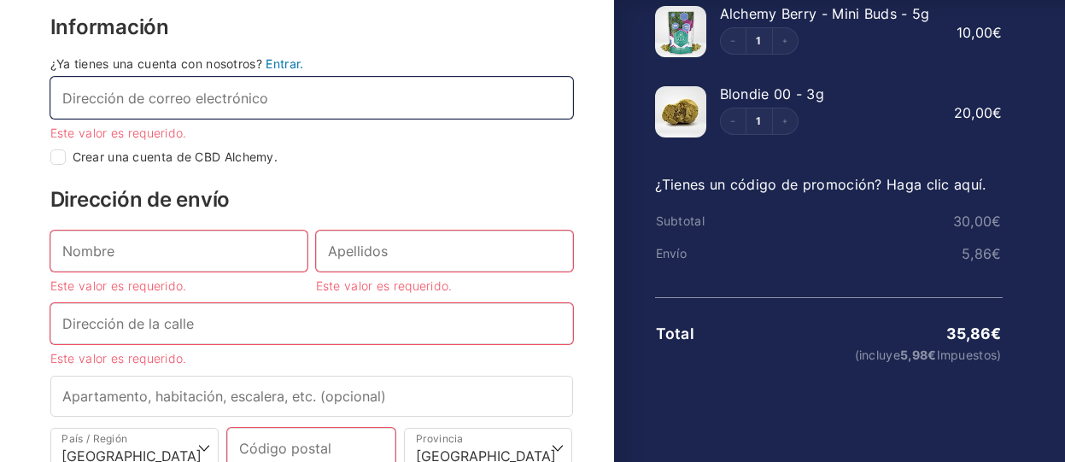
scroll to position [88, 0]
